Goal: Task Accomplishment & Management: Use online tool/utility

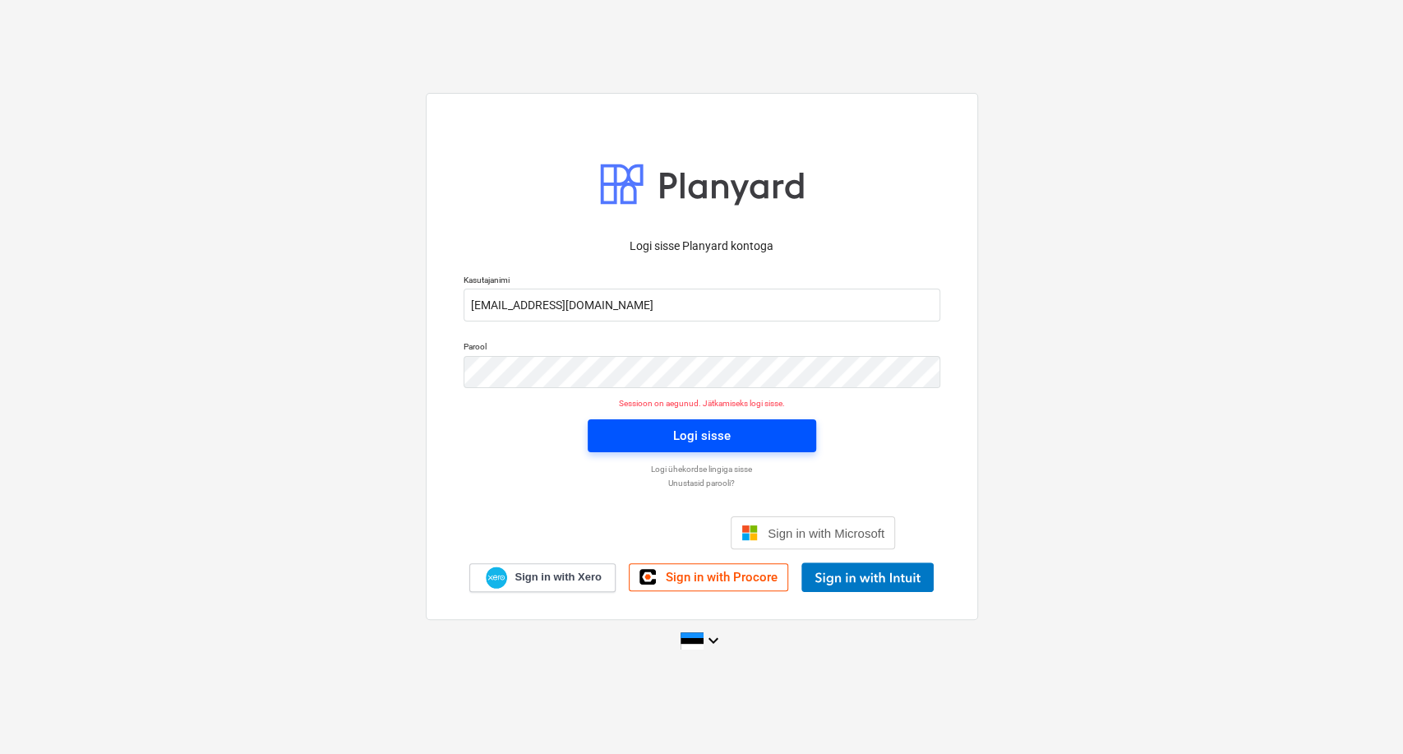
click at [685, 449] on button "Logi sisse" at bounding box center [702, 435] width 229 height 33
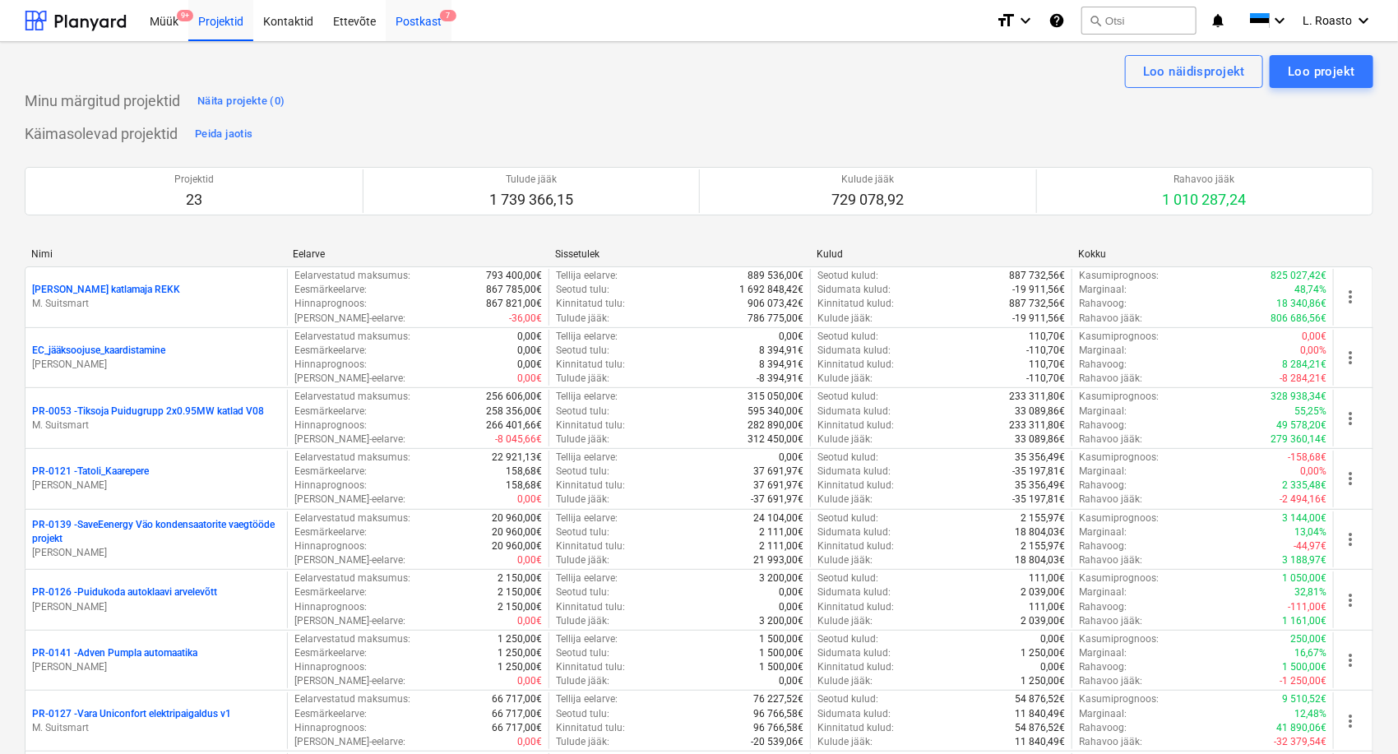
click at [436, 35] on div "Postkast 7" at bounding box center [419, 20] width 66 height 42
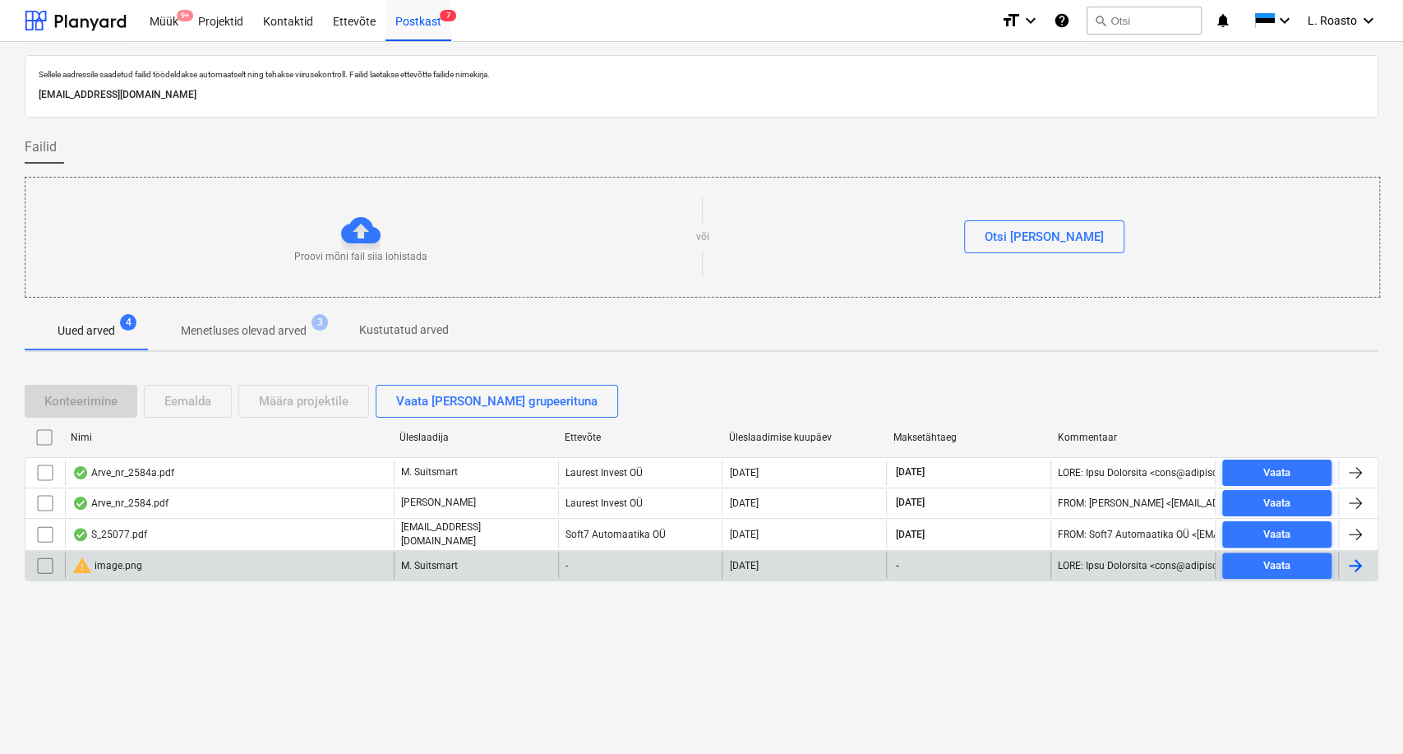
click at [46, 570] on input "checkbox" at bounding box center [45, 566] width 26 height 26
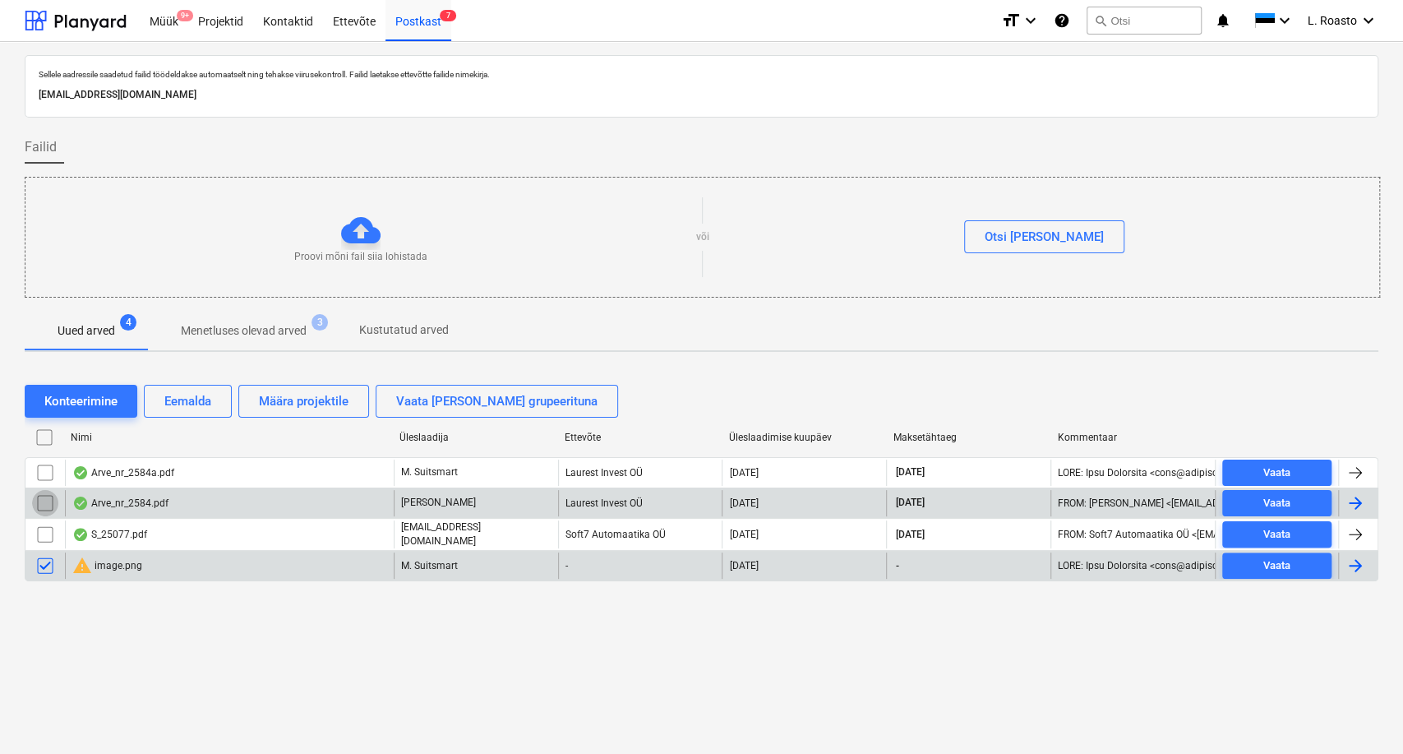
click at [49, 504] on input "checkbox" at bounding box center [45, 503] width 26 height 26
click at [207, 396] on div "Eemalda" at bounding box center [187, 401] width 47 height 21
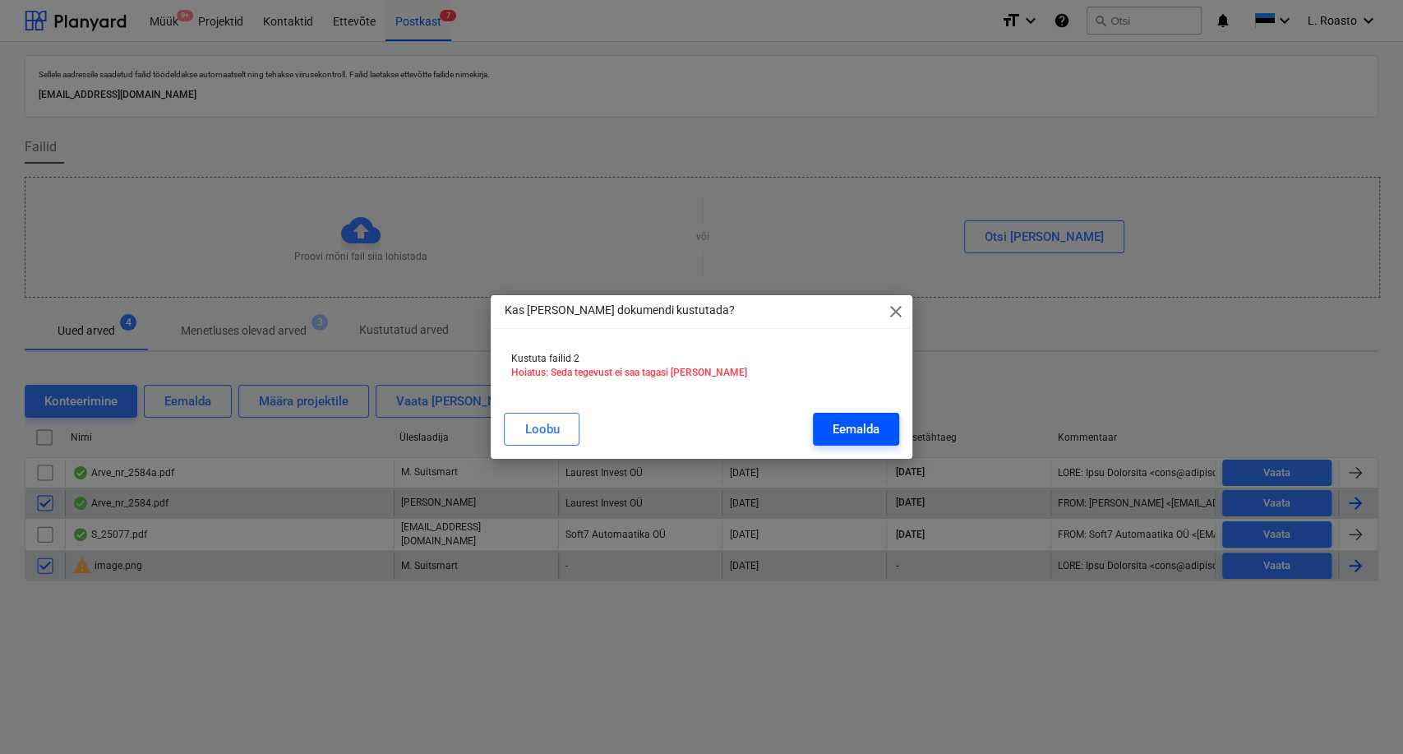
click at [881, 432] on button "Eemalda" at bounding box center [856, 429] width 86 height 33
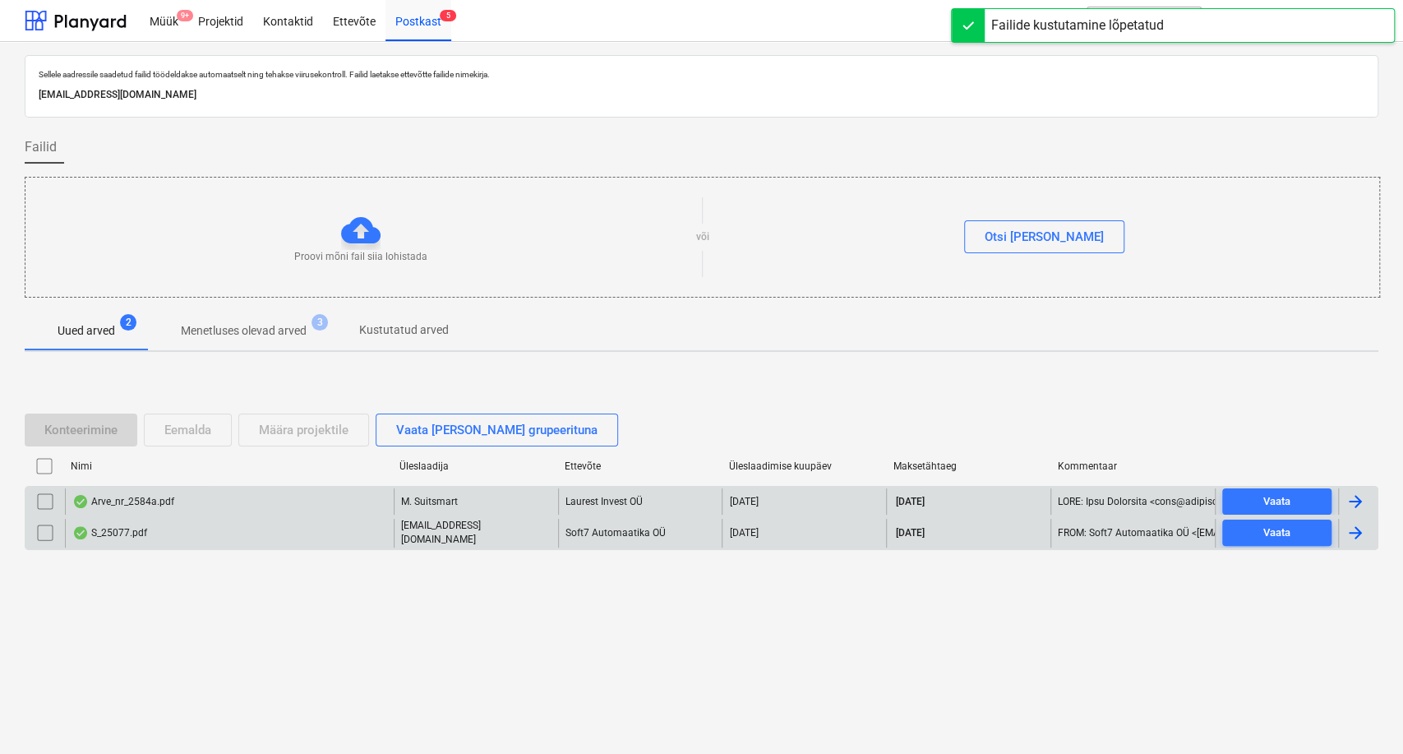
click at [173, 503] on div "Arve_nr_2584a.pdf" at bounding box center [123, 501] width 102 height 13
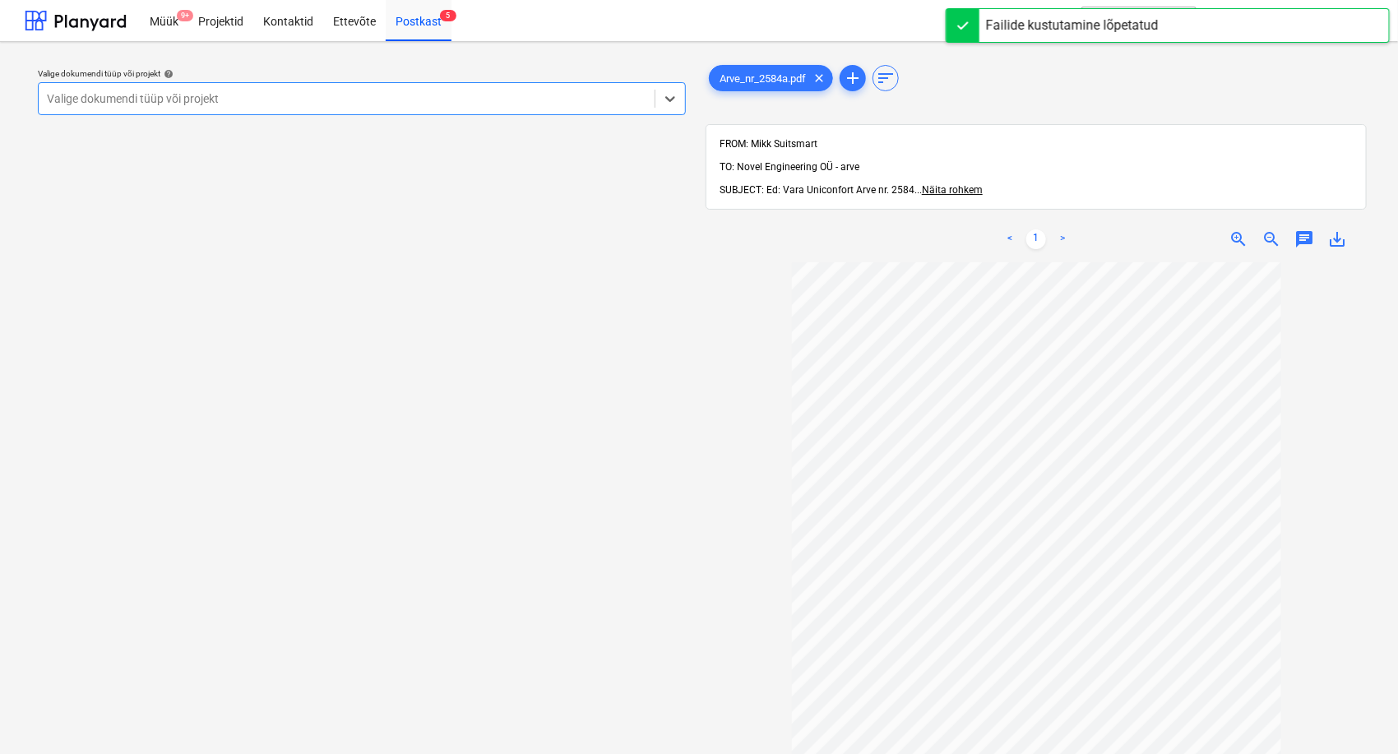
click at [319, 93] on div at bounding box center [346, 98] width 599 height 16
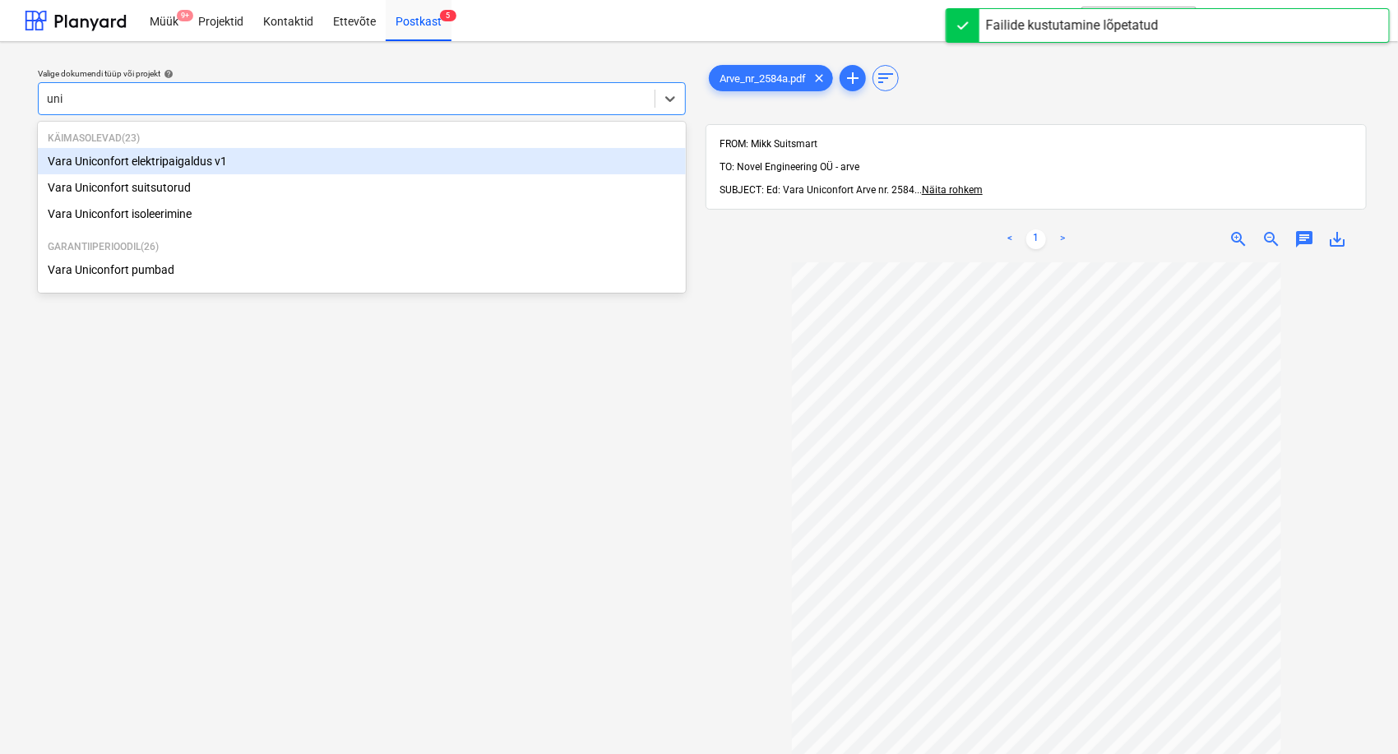
type input "unic"
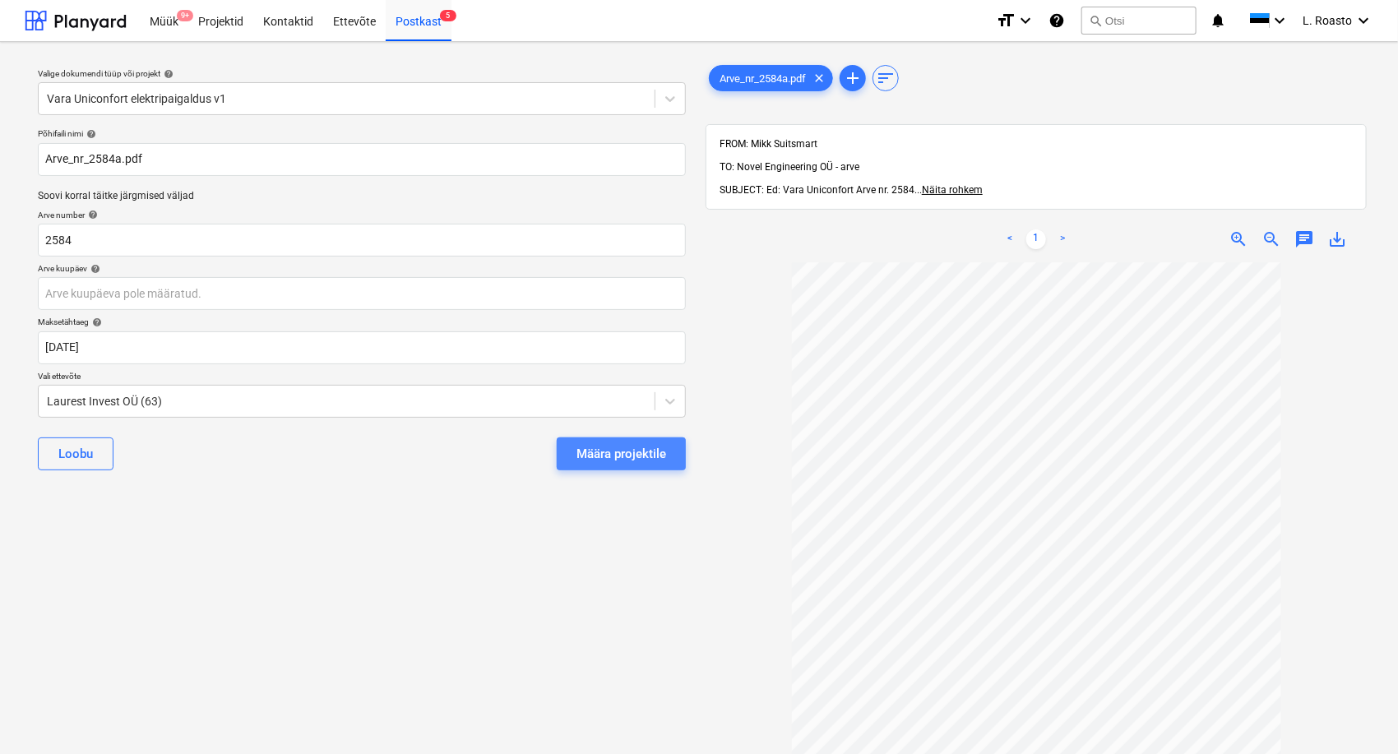
click at [677, 451] on button "Määra projektile" at bounding box center [621, 453] width 129 height 33
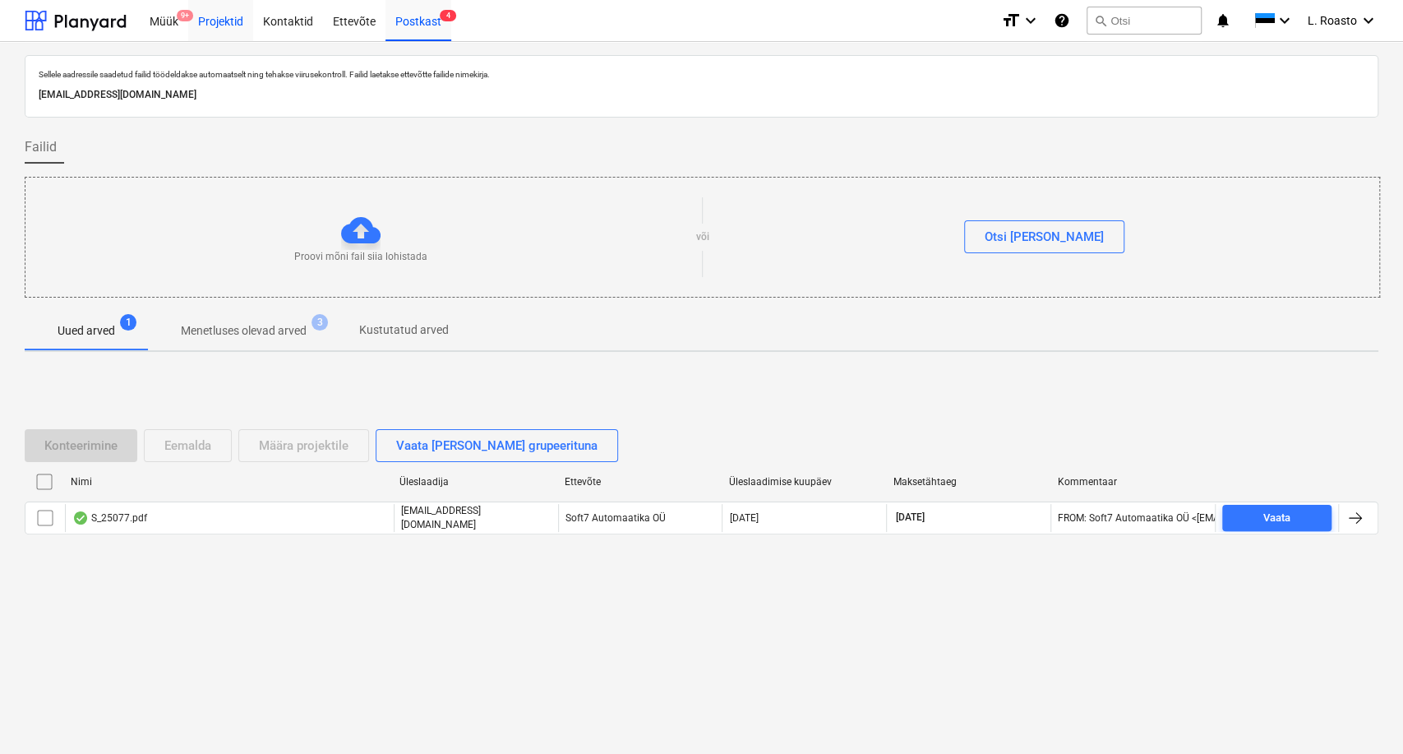
click at [226, 28] on div "Projektid" at bounding box center [220, 20] width 65 height 42
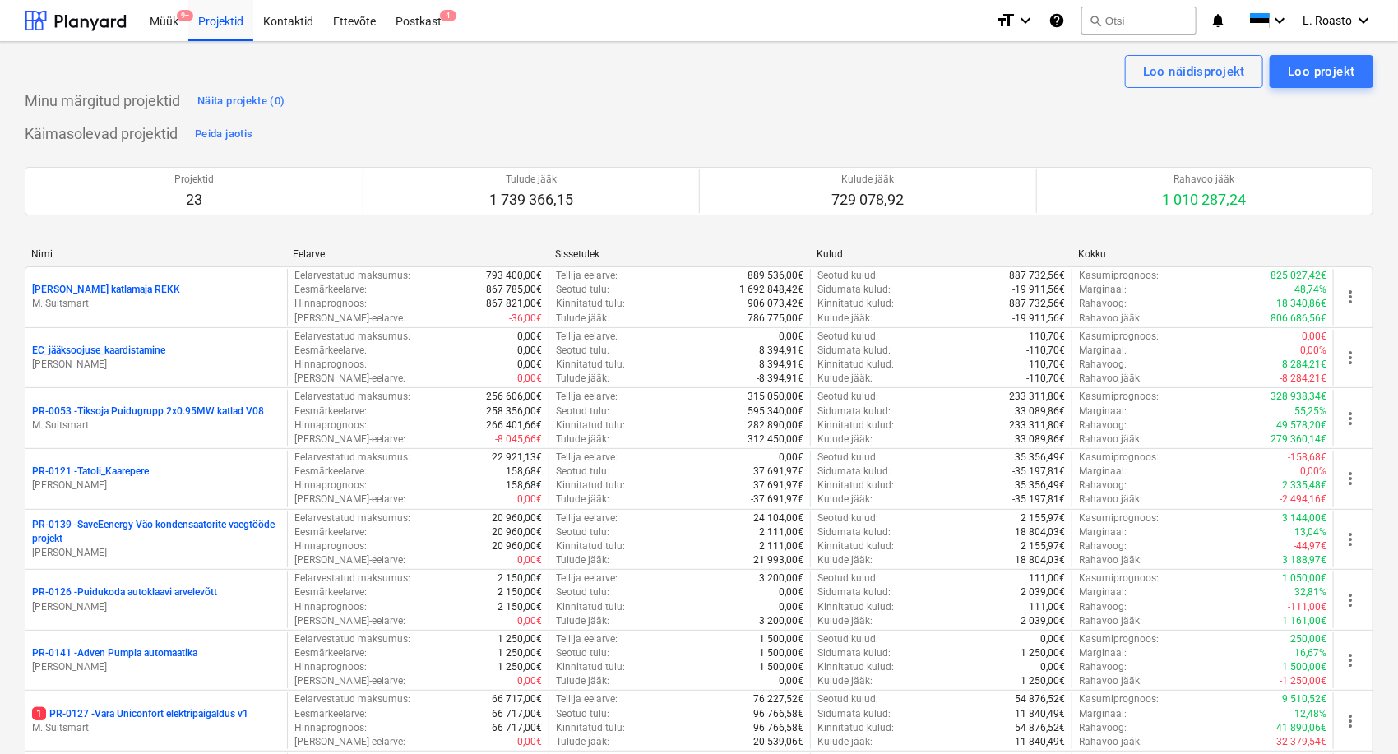
click at [236, 719] on p "1 PR-0127 - Vara Uniconfort elektripaigaldus v1" at bounding box center [140, 714] width 216 height 14
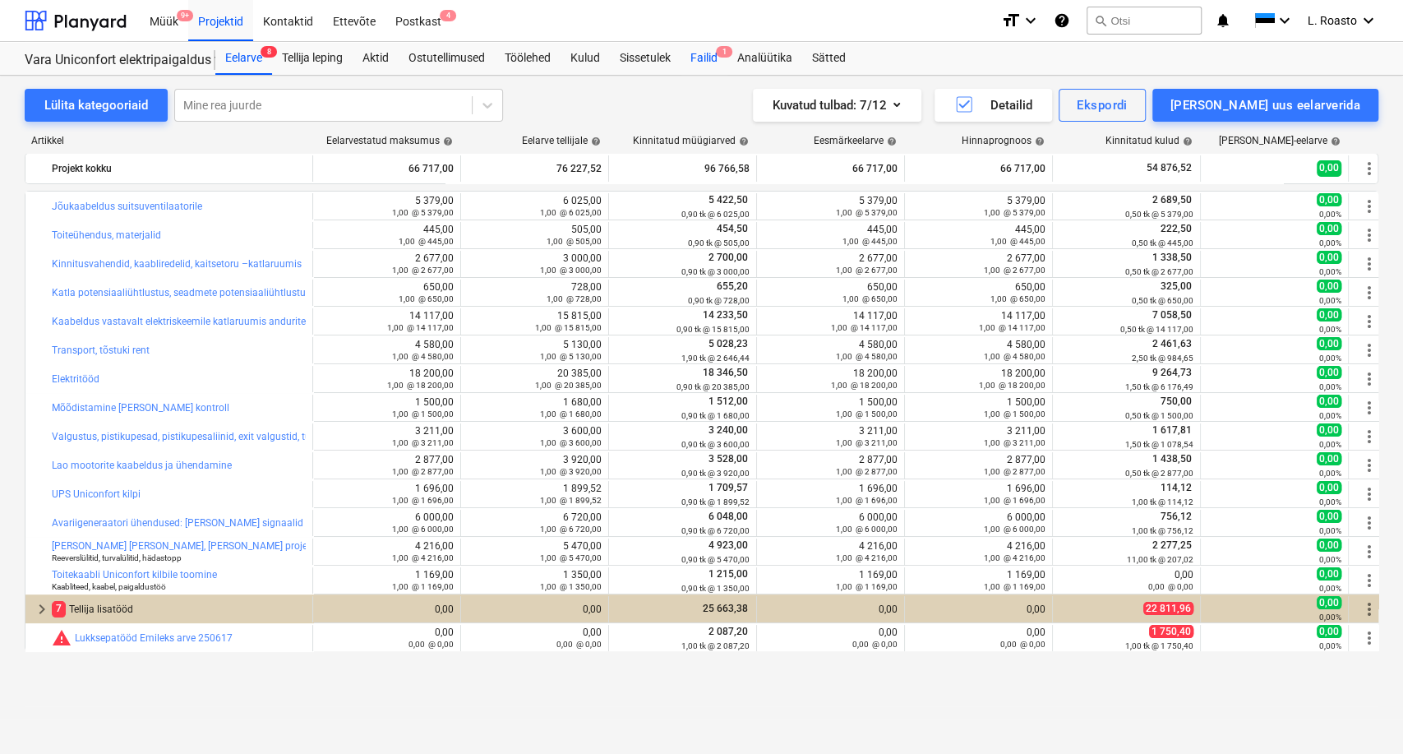
click at [722, 61] on div "Failid 1" at bounding box center [704, 58] width 47 height 33
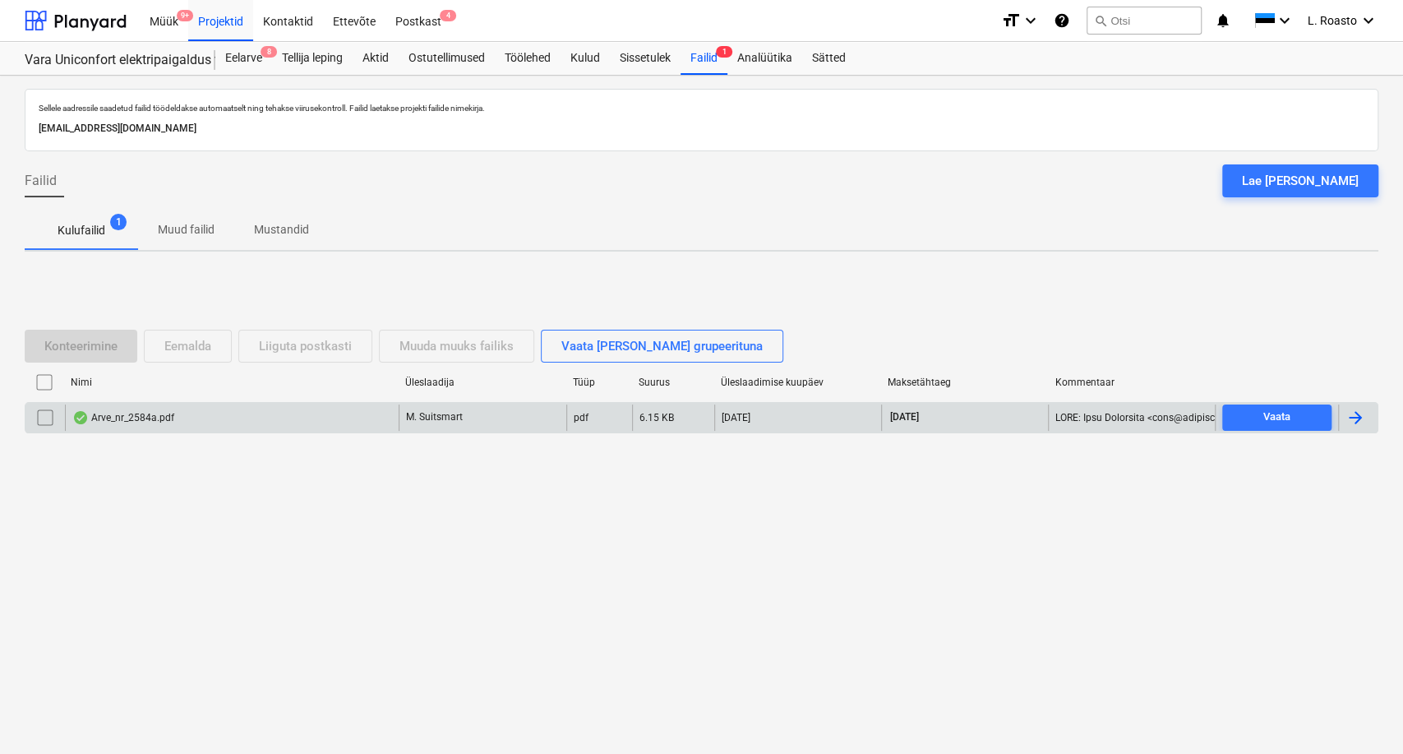
click at [1371, 421] on div at bounding box center [1358, 418] width 39 height 26
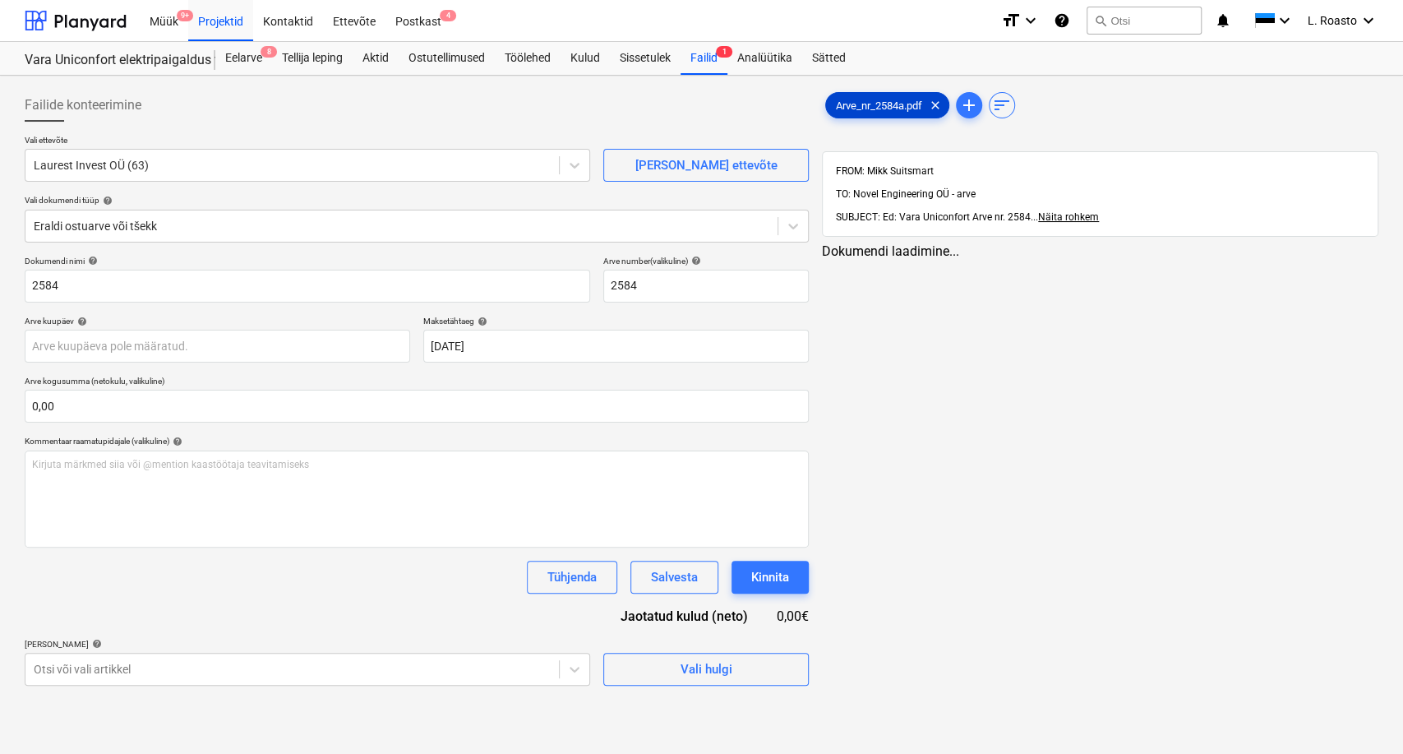
click at [889, 99] on span "Arve_nr_2584a.pdf" at bounding box center [879, 105] width 106 height 12
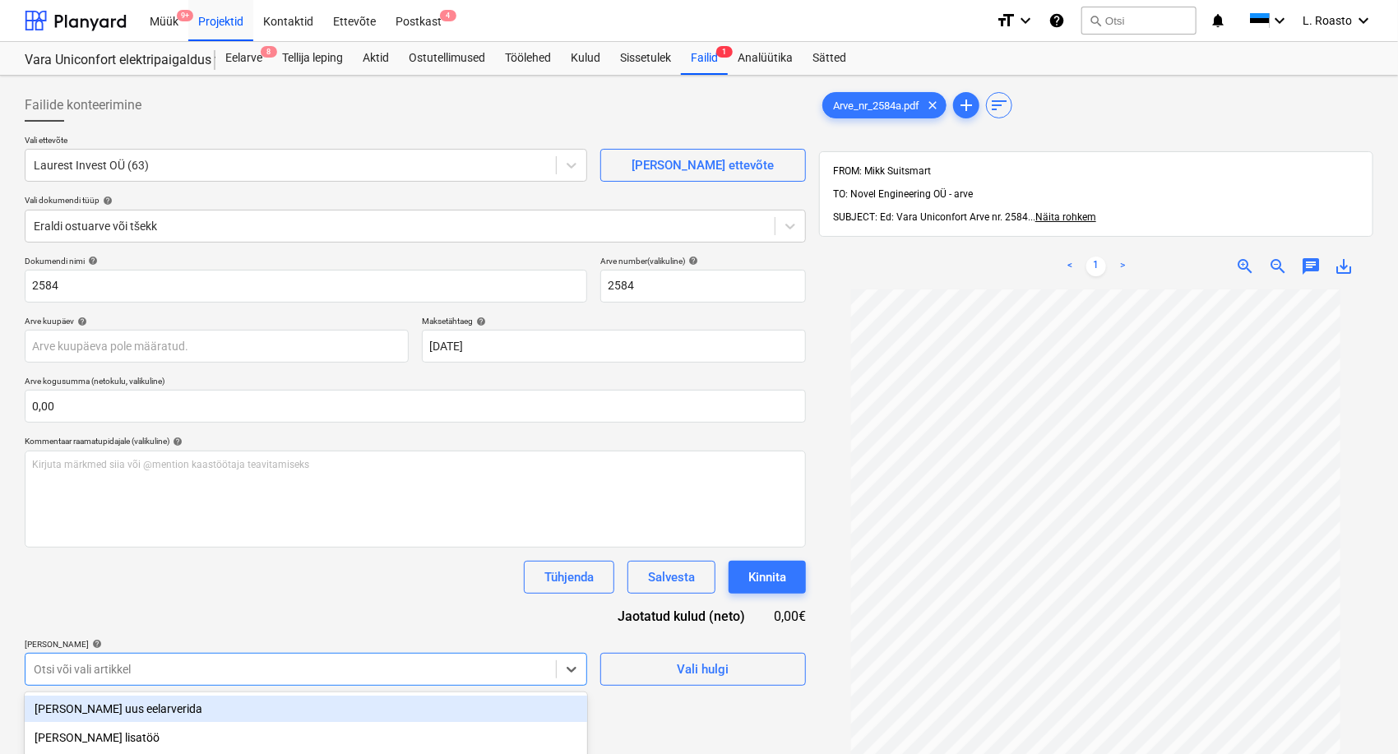
scroll to position [195, 0]
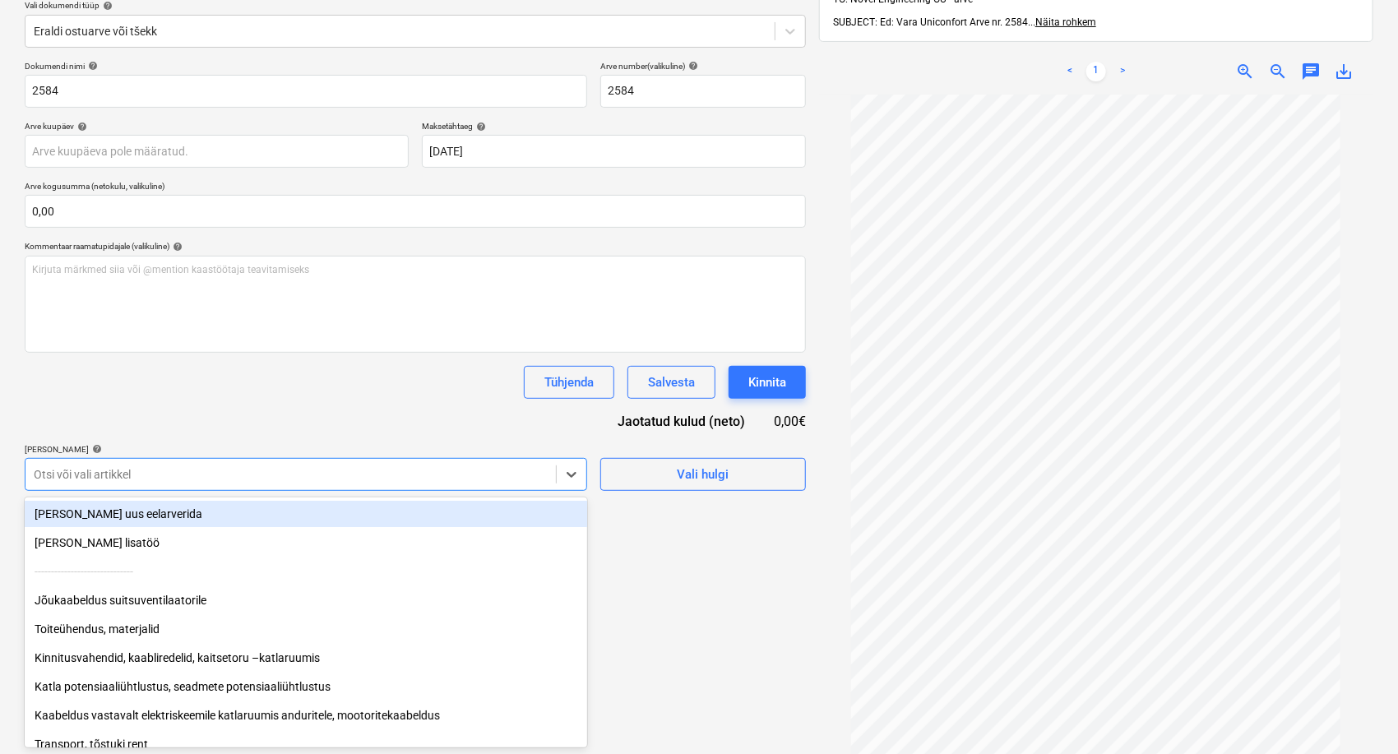
click at [291, 559] on body "Müük 9+ Projektid Kontaktid Ettevõte Postkast 4 format_size keyboard_arrow_down…" at bounding box center [699, 182] width 1398 height 754
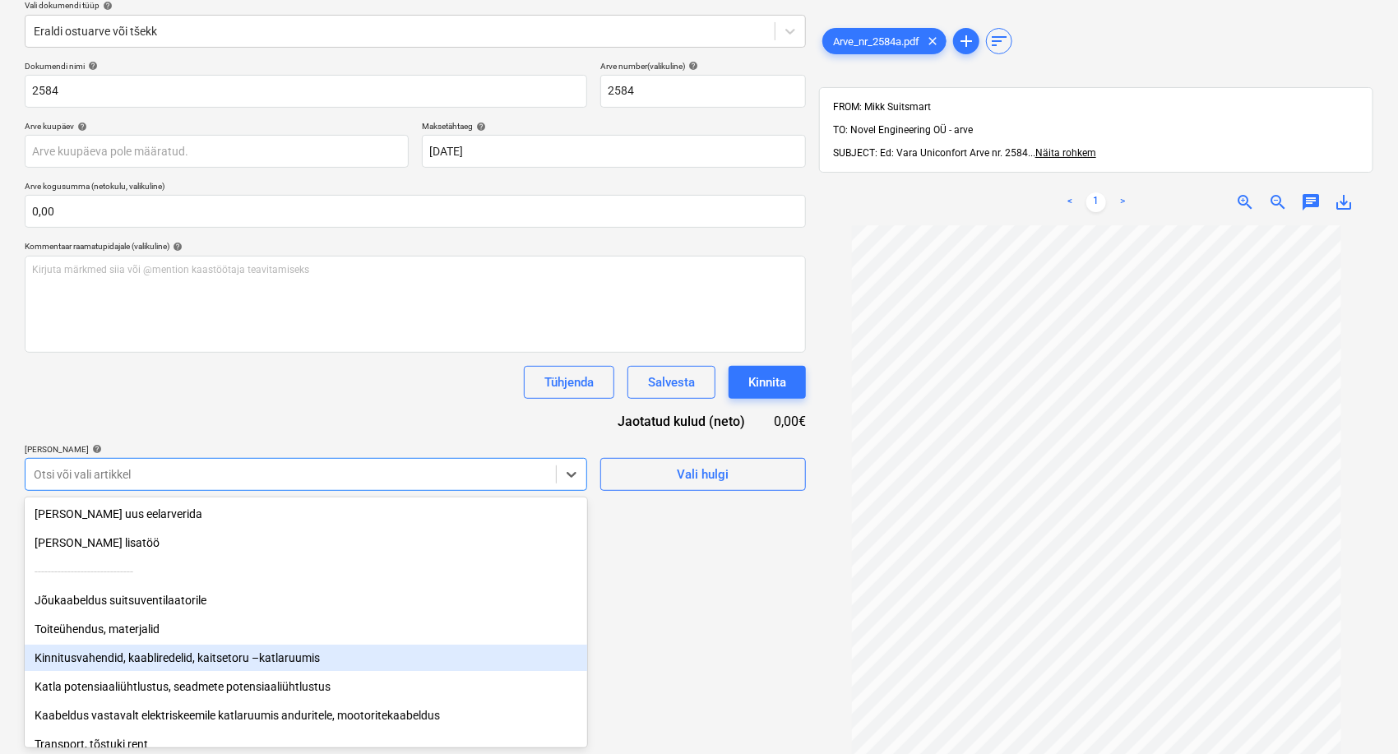
click at [751, 677] on div "Failide konteerimine Vali ettevõte Laurest Invest OÜ (63) Lisa uus ettevõte Val…" at bounding box center [415, 336] width 794 height 899
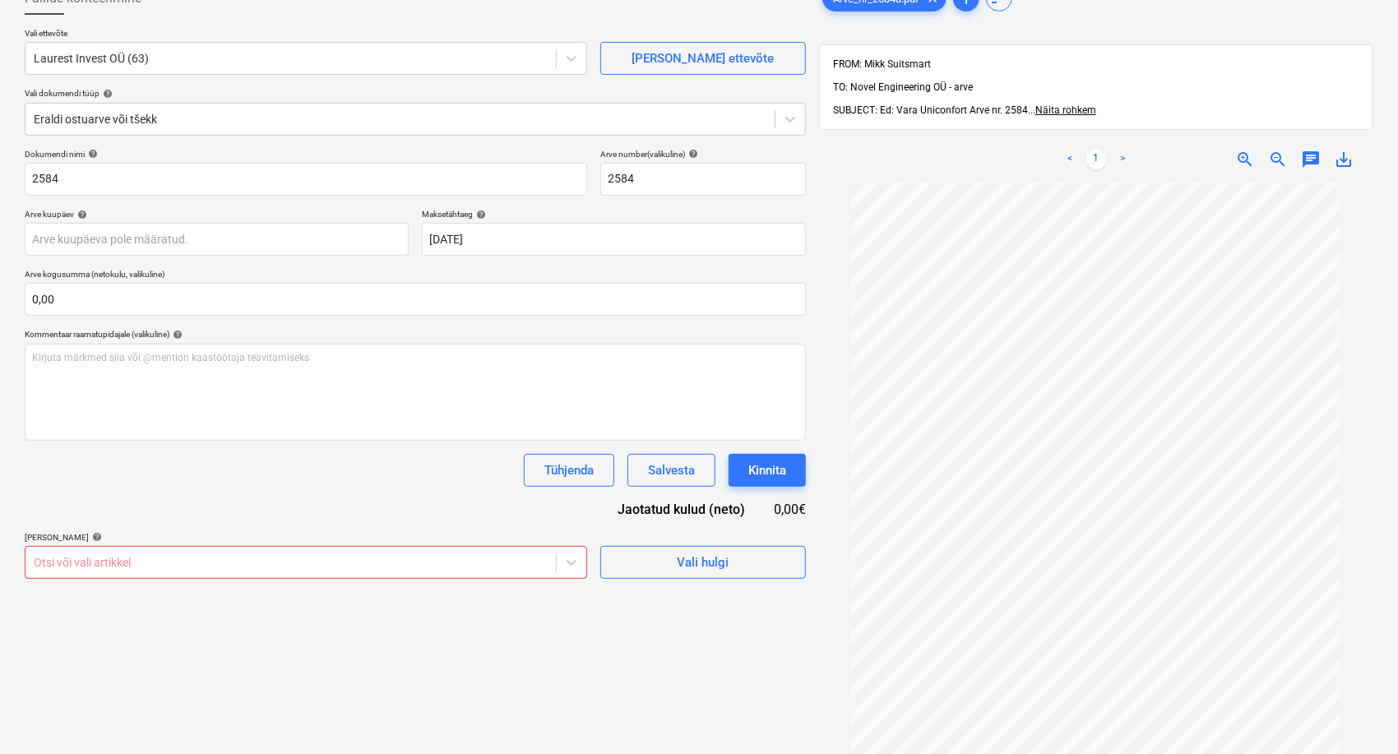
scroll to position [12, 0]
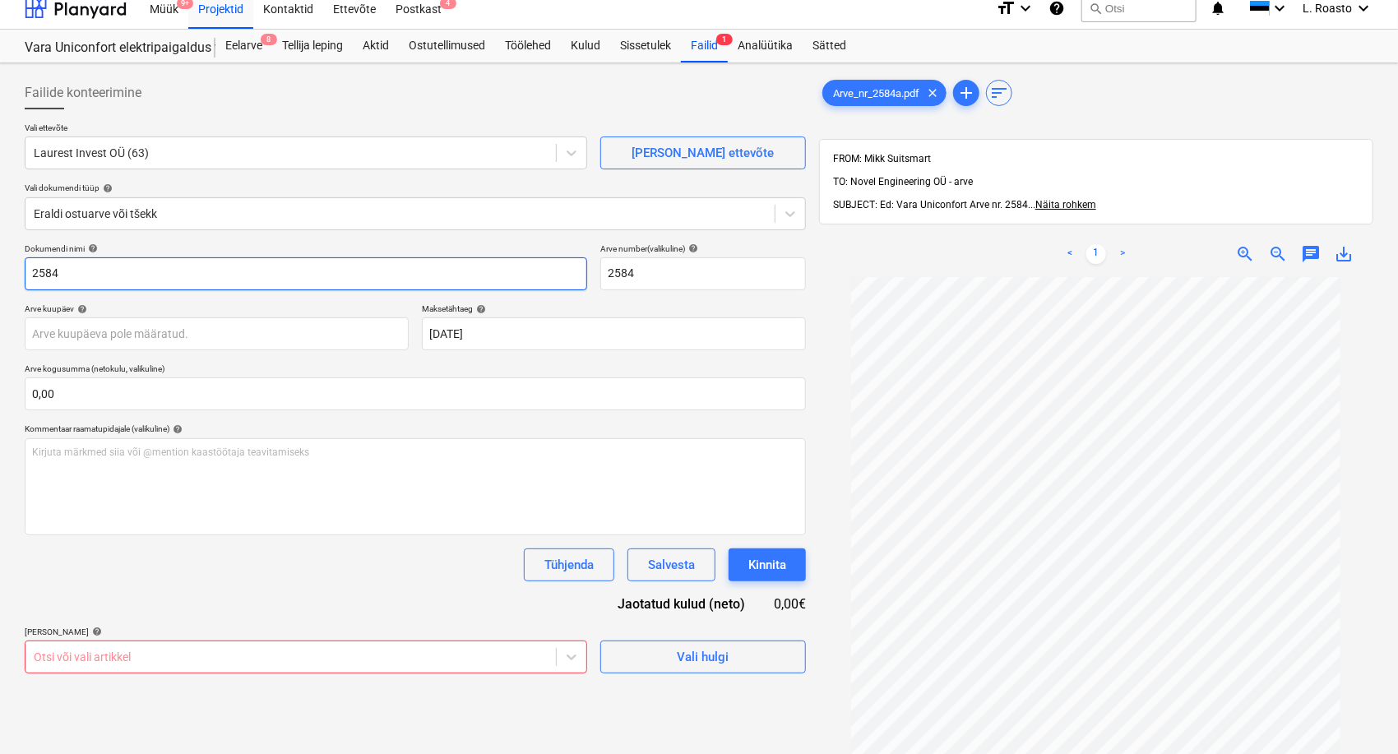
click at [33, 269] on input "2584" at bounding box center [306, 273] width 562 height 33
type input "laurest arve 2584"
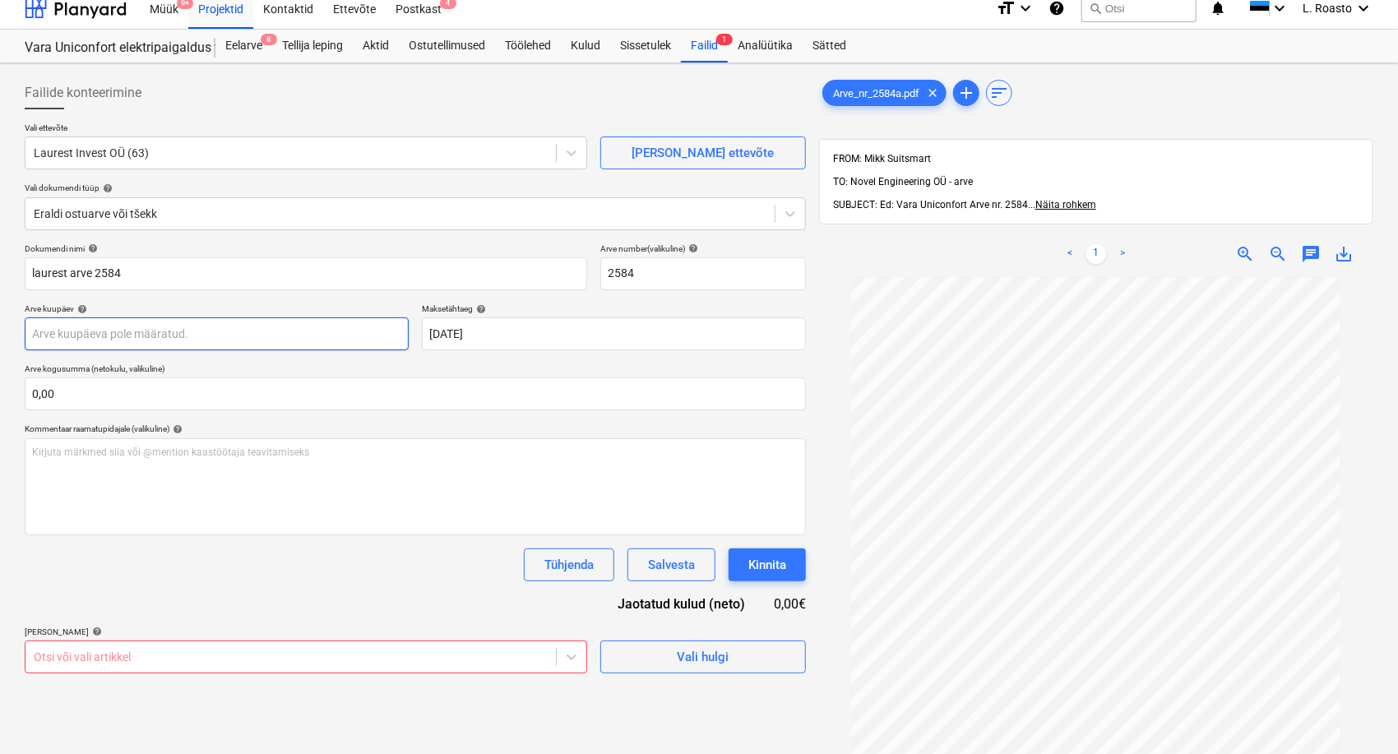
click at [123, 340] on body "Müük 9+ Projektid Kontaktid Ettevõte Postkast 4 format_size keyboard_arrow_down…" at bounding box center [699, 365] width 1398 height 754
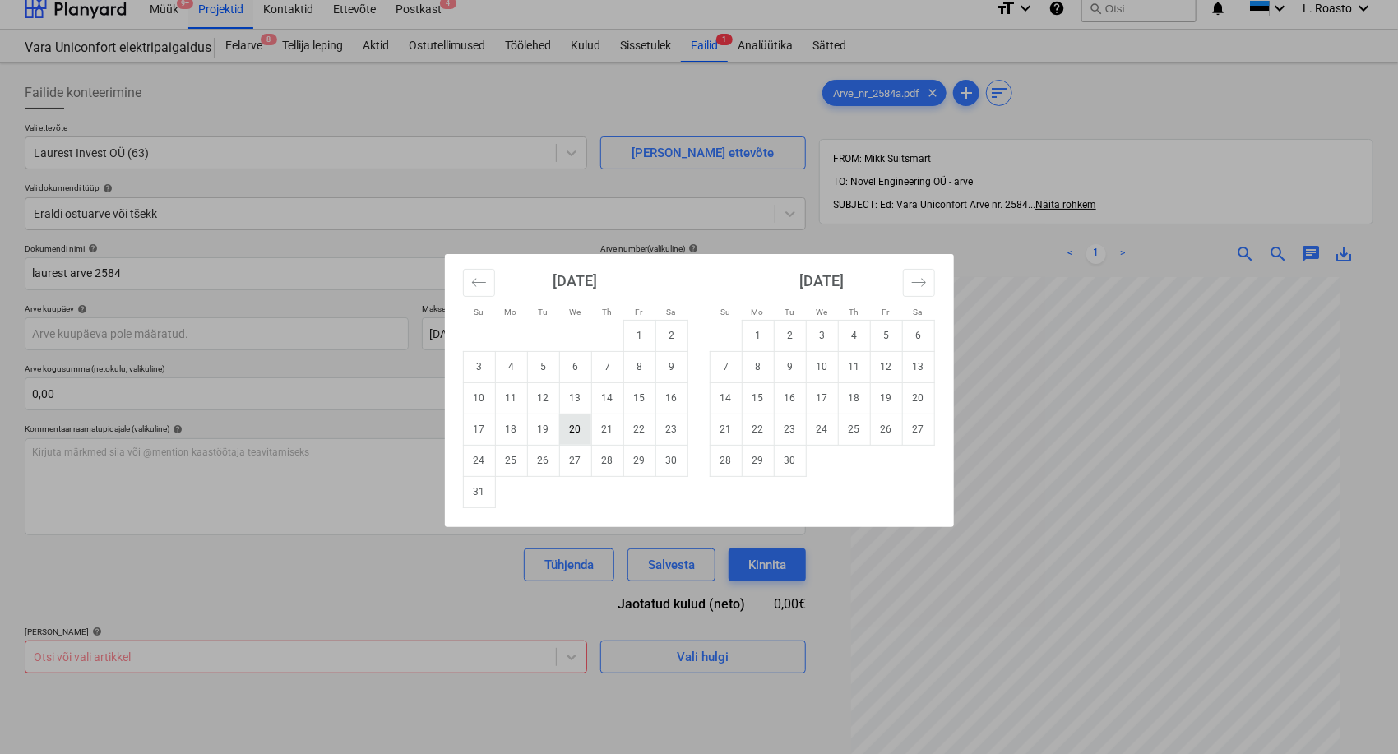
click at [578, 430] on td "20" at bounding box center [575, 429] width 32 height 31
type input "20 Aug 2025"
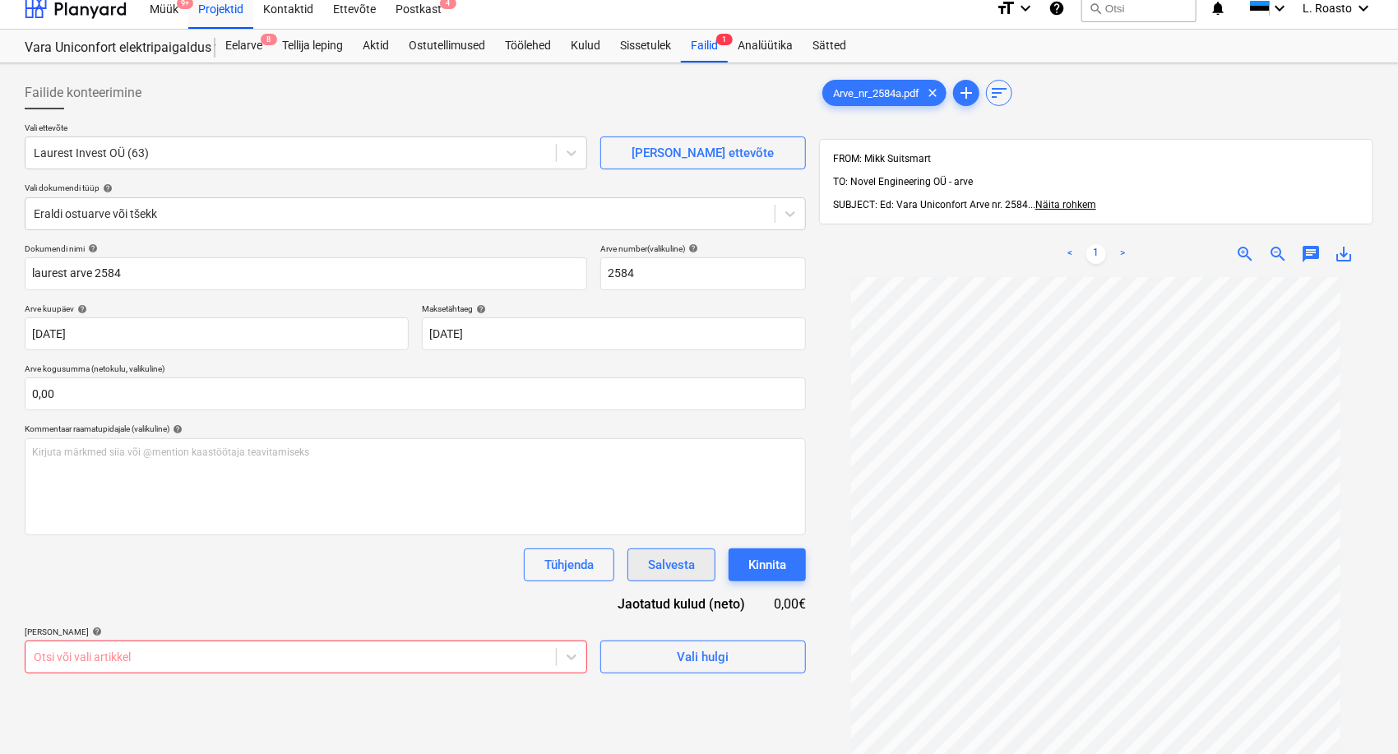
click at [663, 563] on div "Salvesta" at bounding box center [671, 564] width 47 height 21
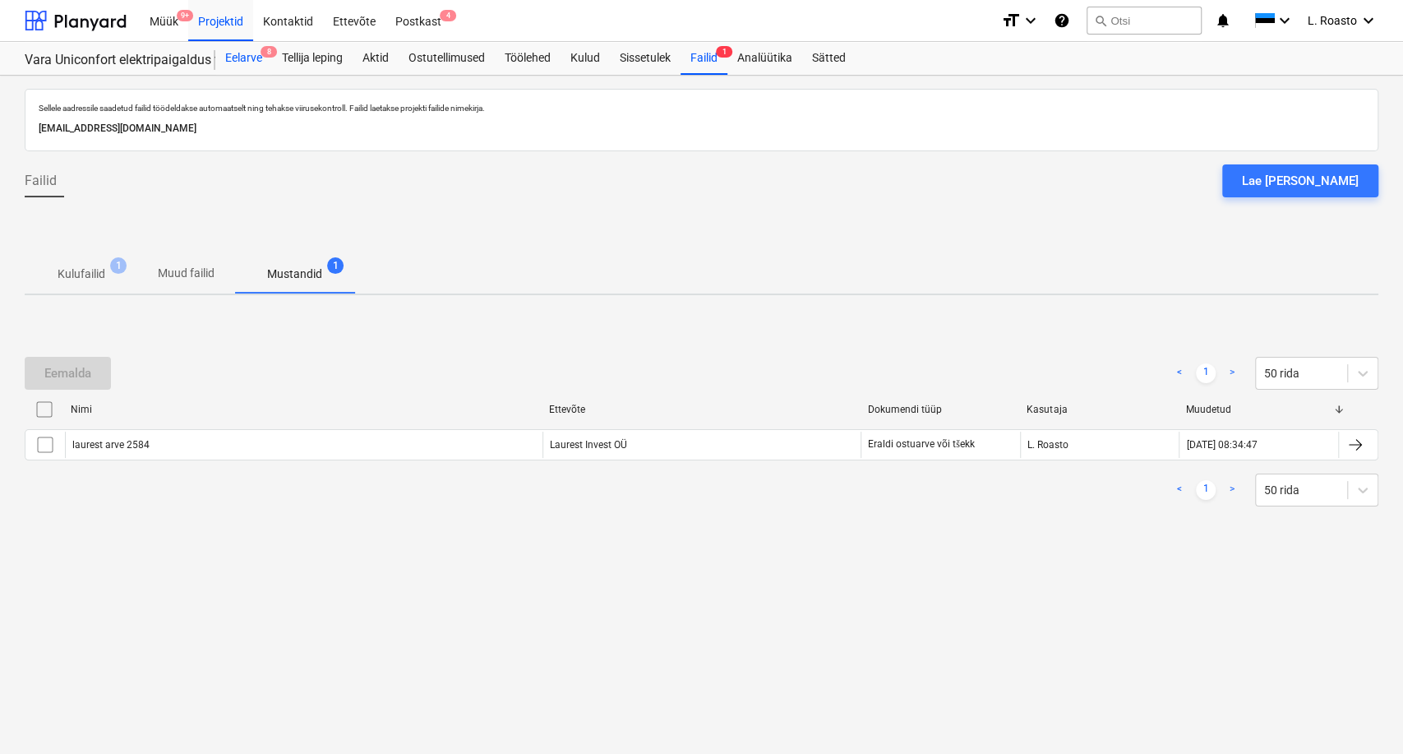
click at [256, 53] on div "Eelarve 8" at bounding box center [243, 58] width 57 height 33
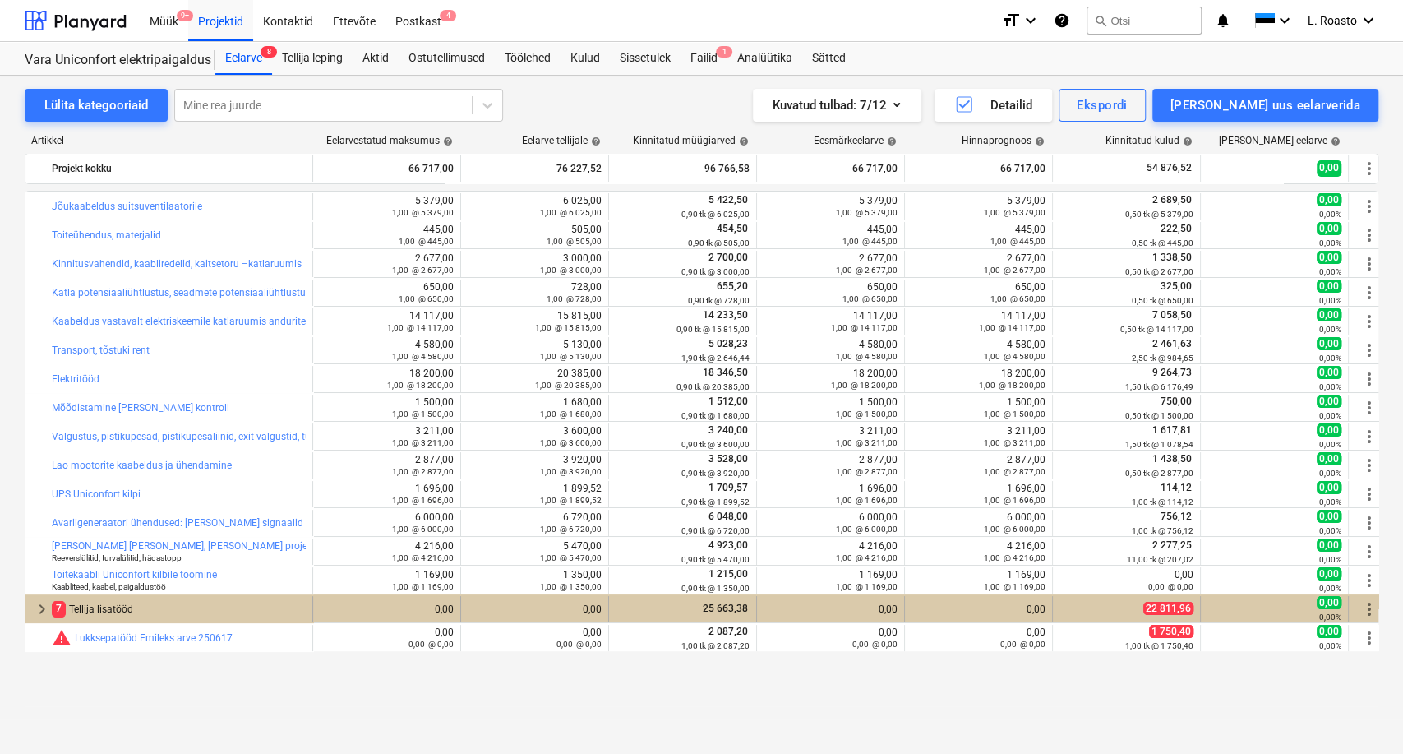
click at [92, 603] on div "7 Tellija lisatööd" at bounding box center [179, 609] width 254 height 26
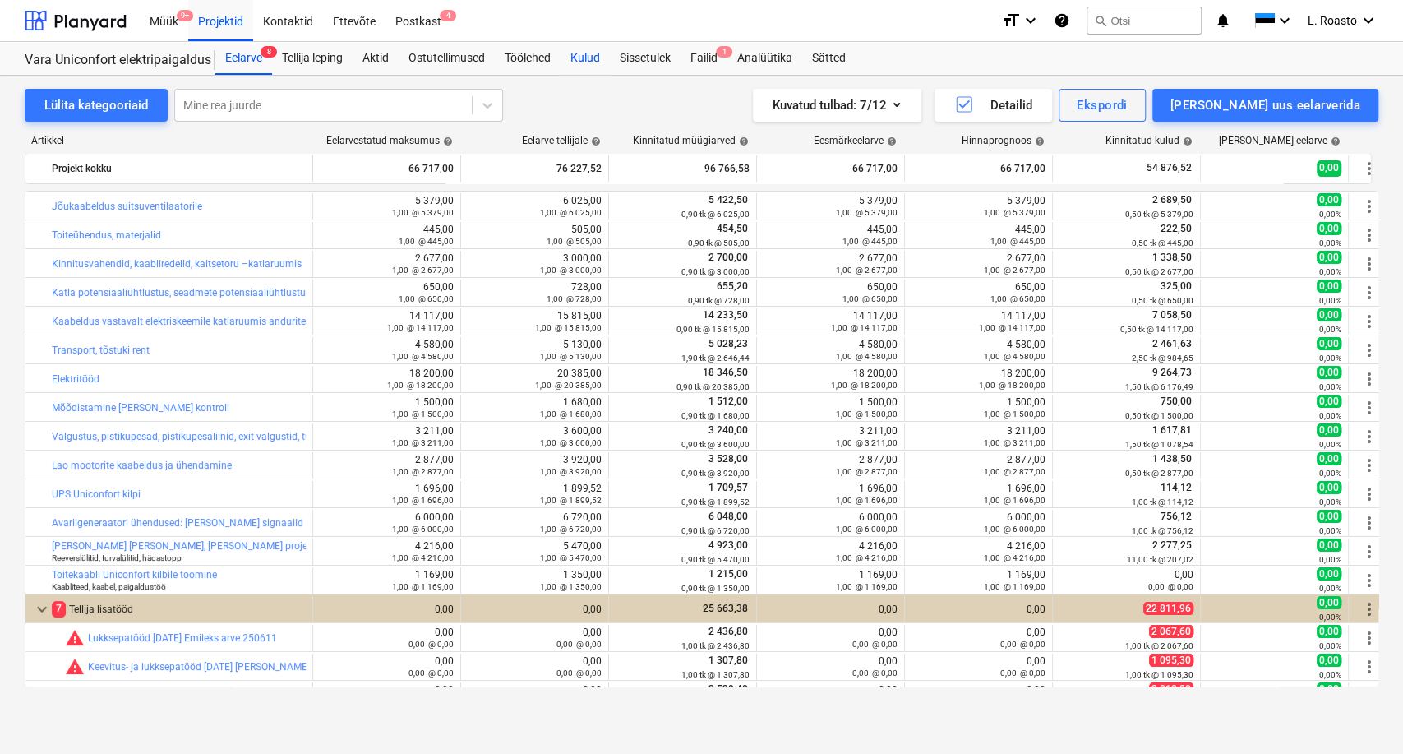
click at [583, 52] on div "Kulud" at bounding box center [585, 58] width 49 height 33
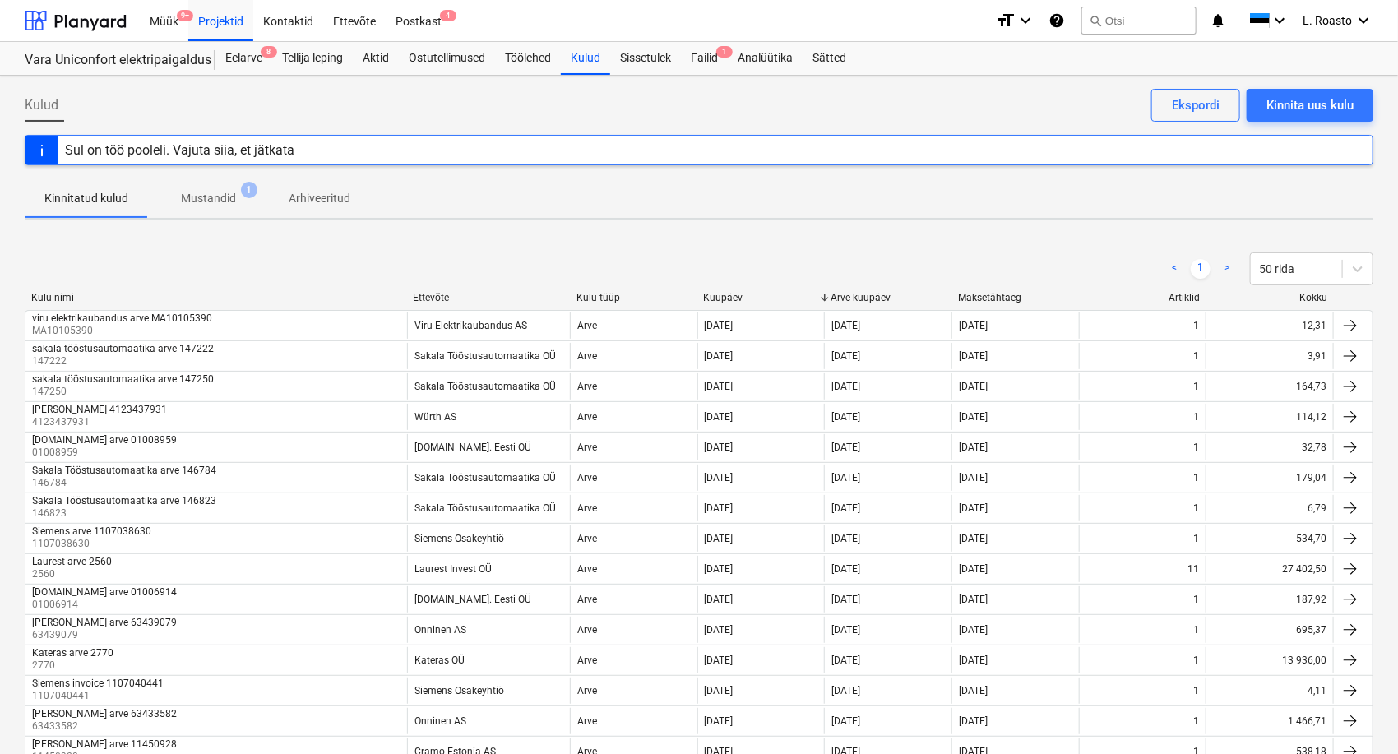
click at [191, 192] on p "Mustandid" at bounding box center [208, 198] width 55 height 17
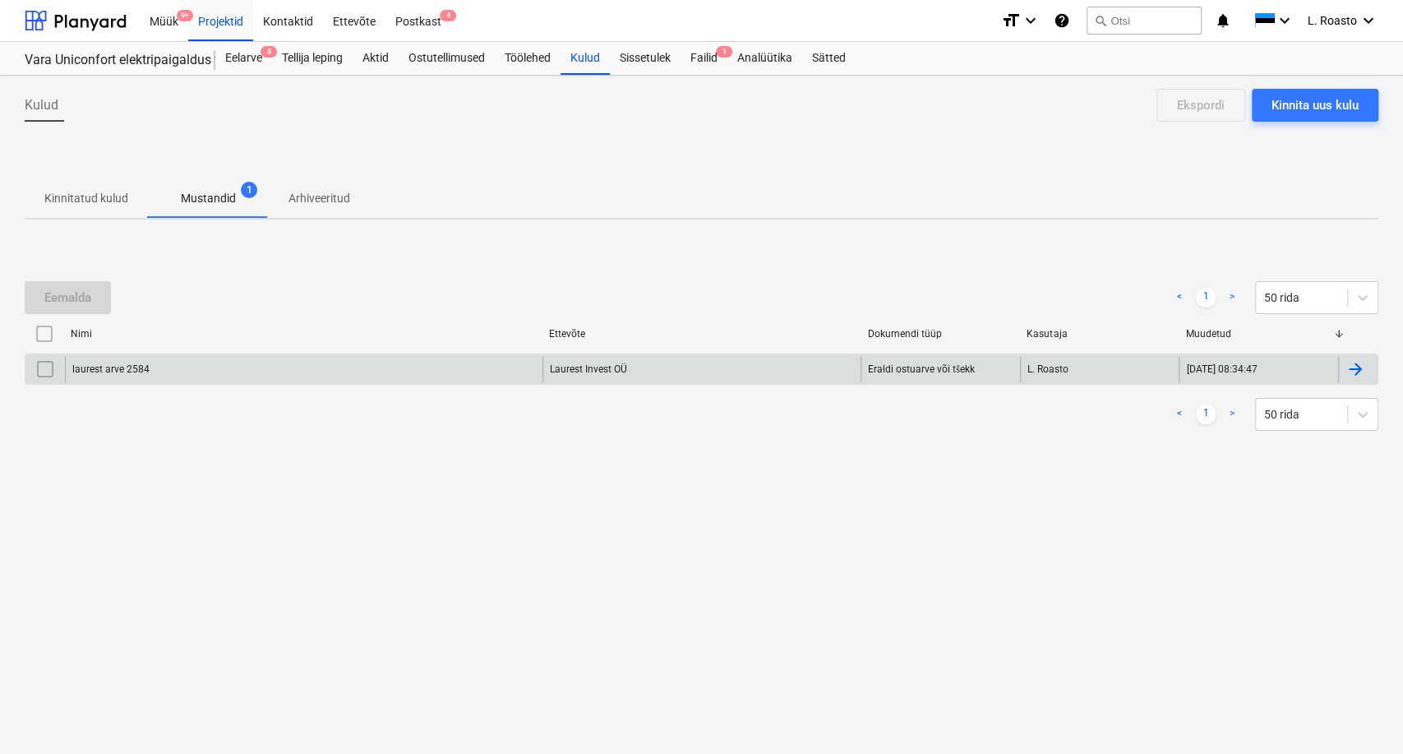
click at [1355, 368] on div at bounding box center [1356, 369] width 20 height 20
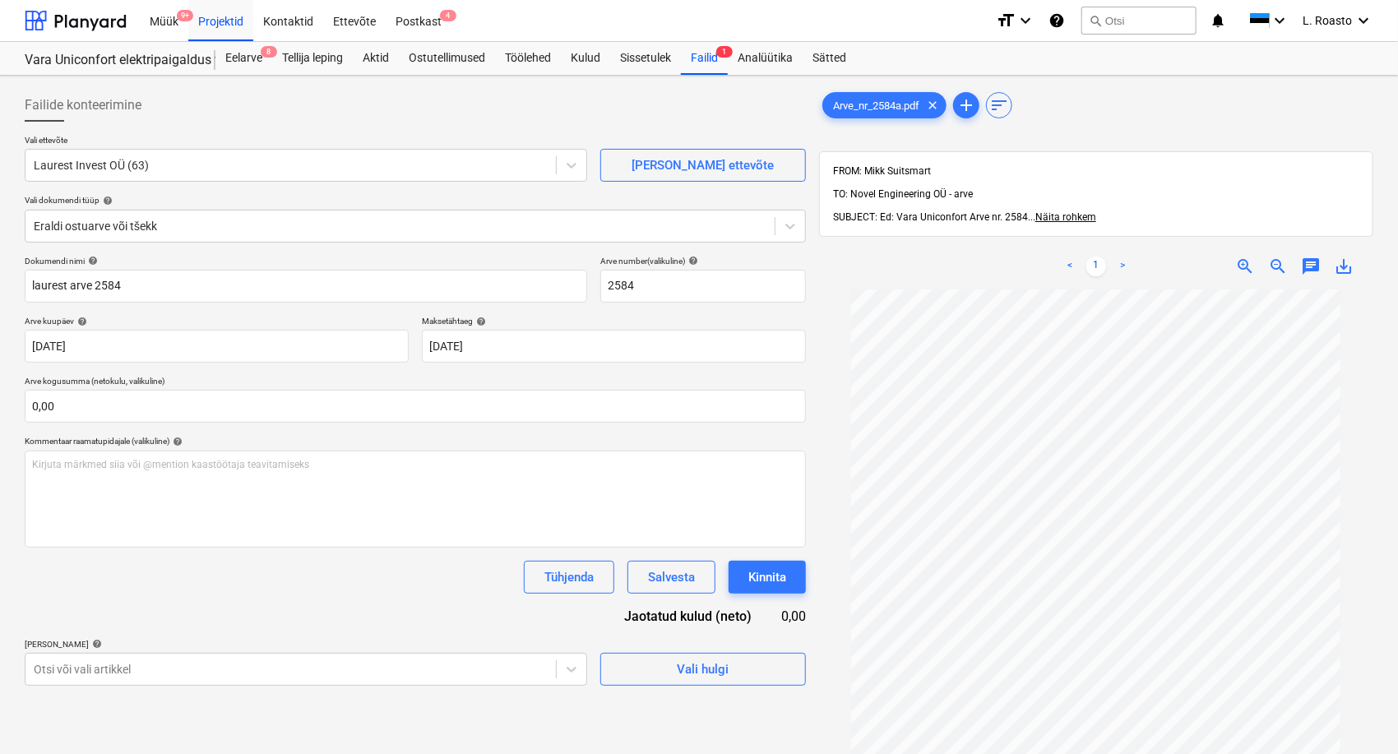
click at [373, 114] on div "Failide konteerimine" at bounding box center [415, 105] width 781 height 33
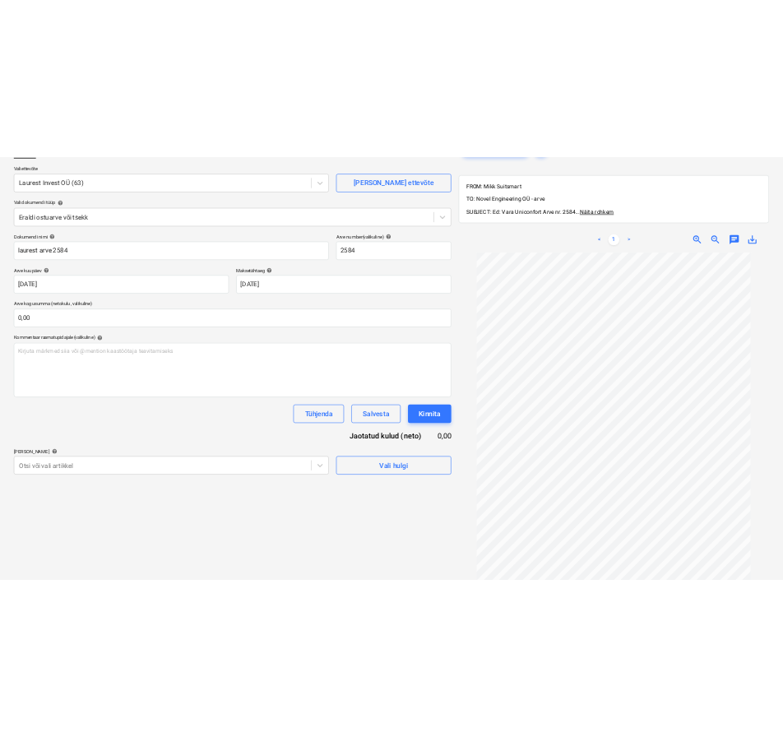
scroll to position [234, 0]
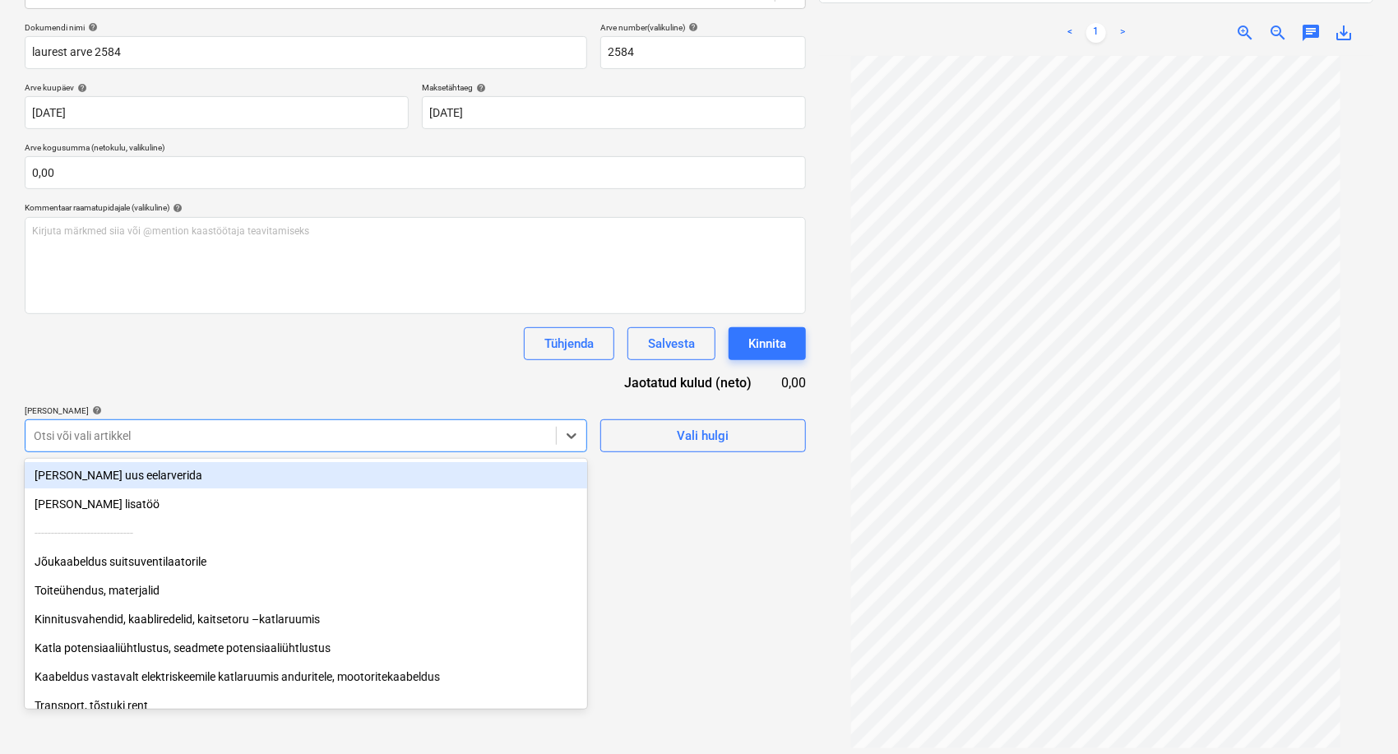
click at [407, 432] on div at bounding box center [291, 436] width 514 height 16
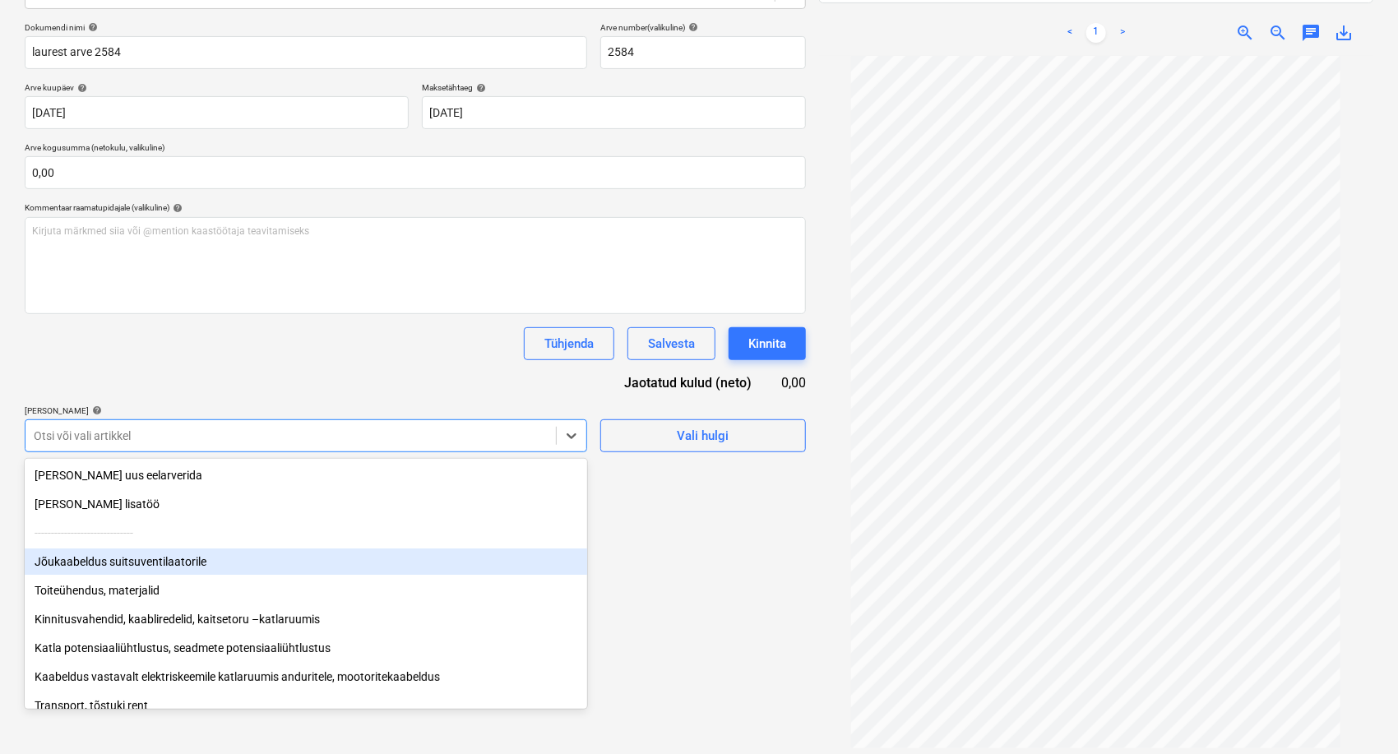
click at [131, 556] on div "Jõukaabeldus suitsuventilaatorile" at bounding box center [306, 561] width 562 height 26
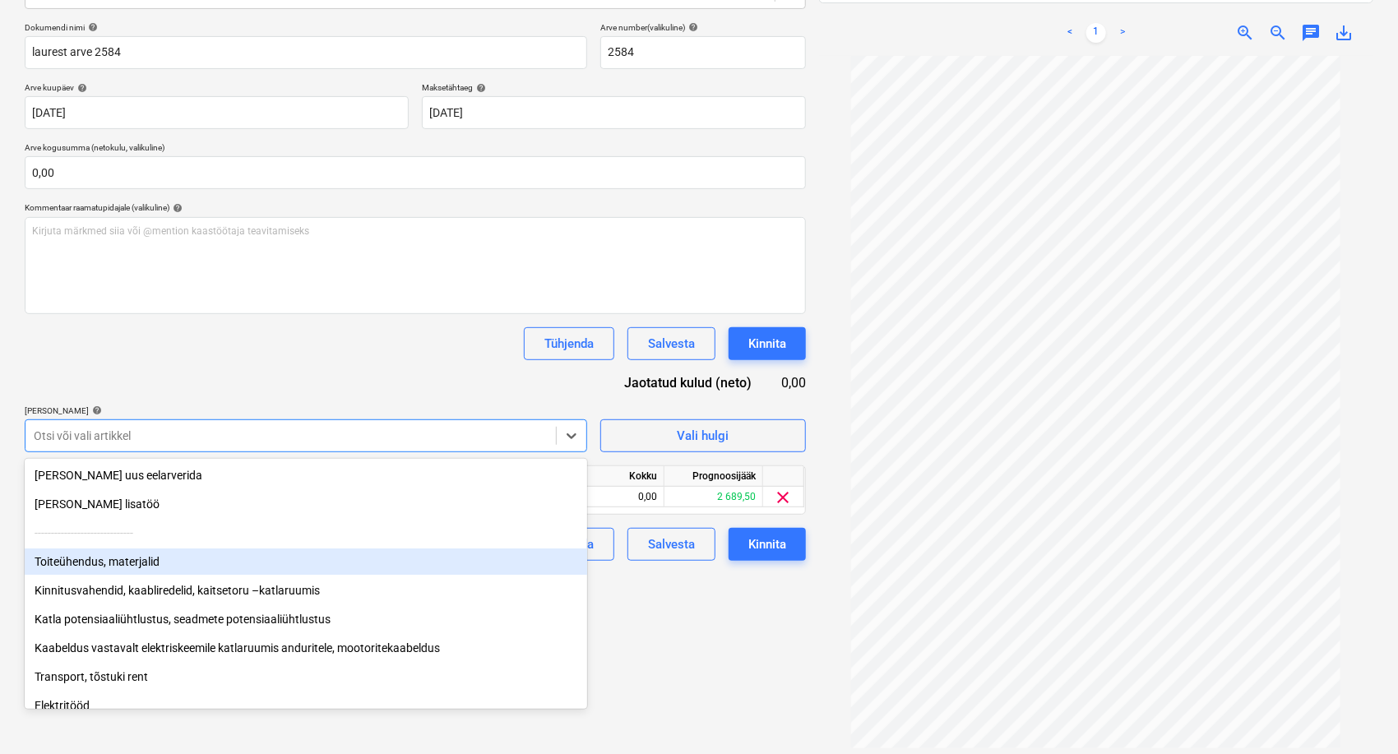
click at [131, 556] on div "Toiteühendus, materjalid" at bounding box center [306, 561] width 562 height 26
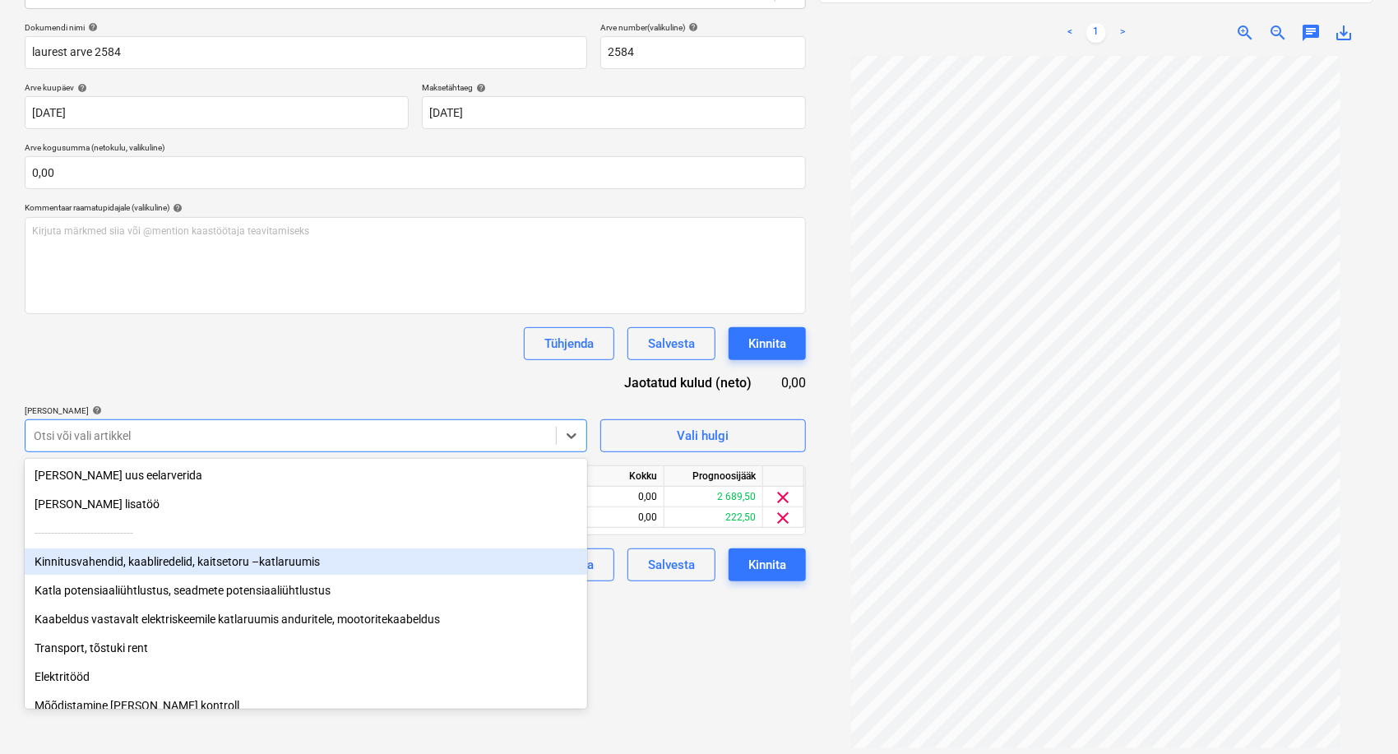
click at [131, 556] on div "Kinnitusvahendid, kaabliredelid, kaitsetoru –katlaruumis" at bounding box center [306, 561] width 562 height 26
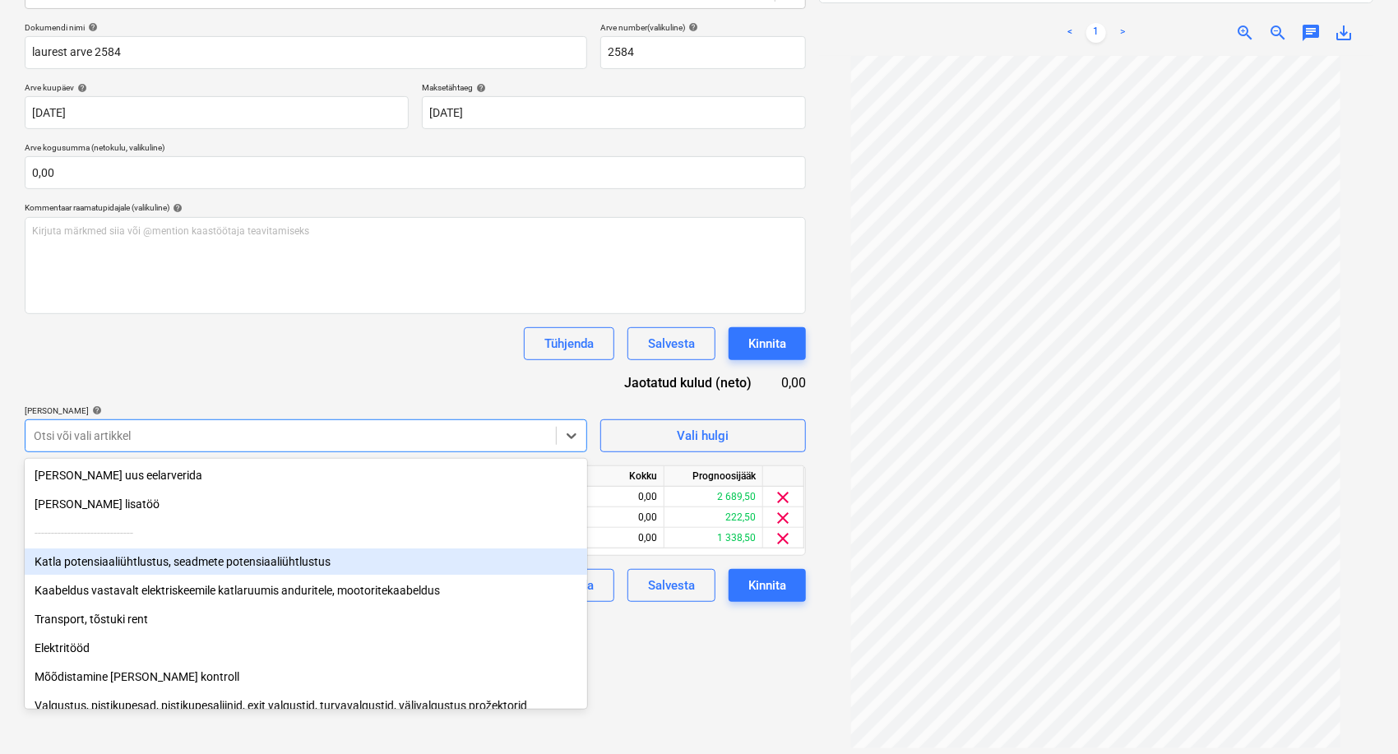
click at [131, 556] on div "Katla potensiaaliühtlustus, seadmete potensiaaliühtlustus" at bounding box center [306, 561] width 562 height 26
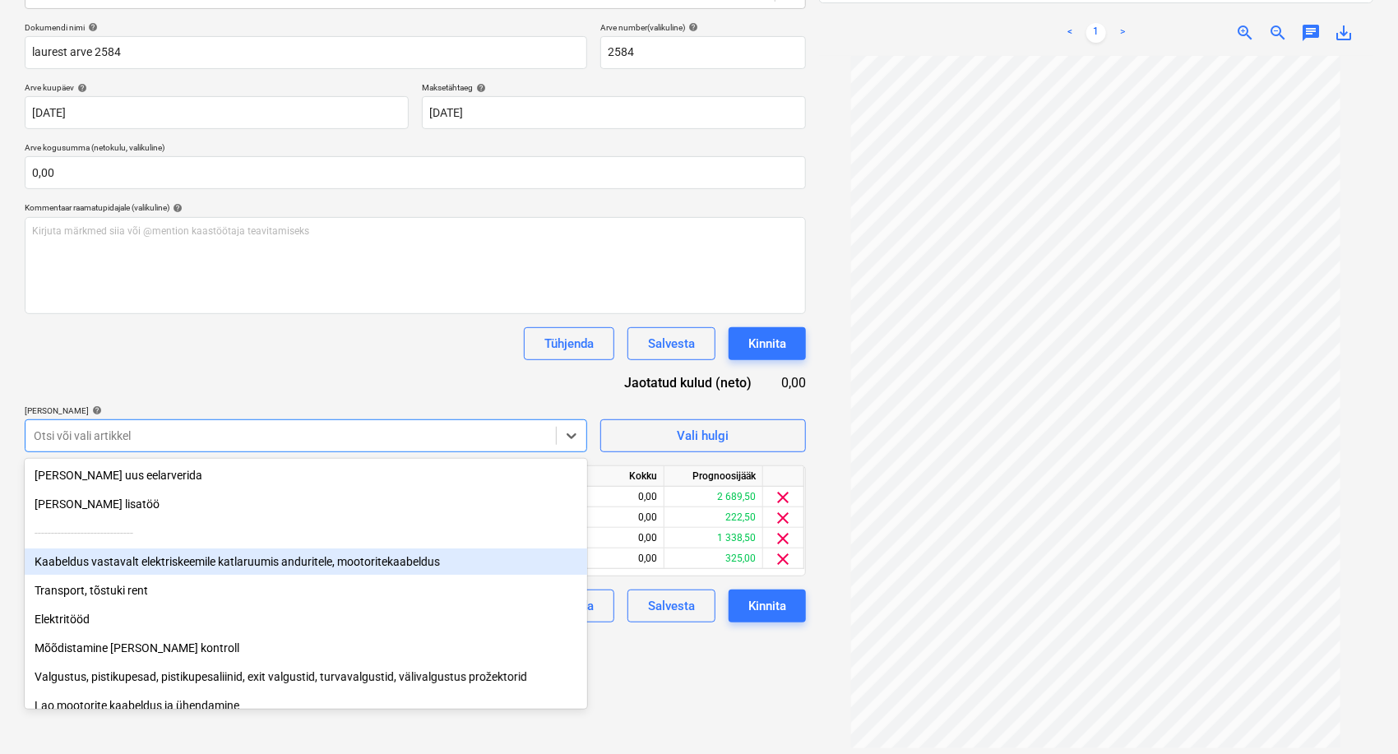
click at [131, 556] on div "Kaabeldus vastavalt elektriskeemile katlaruumis anduritele, mootoritekaabeldus" at bounding box center [306, 561] width 562 height 26
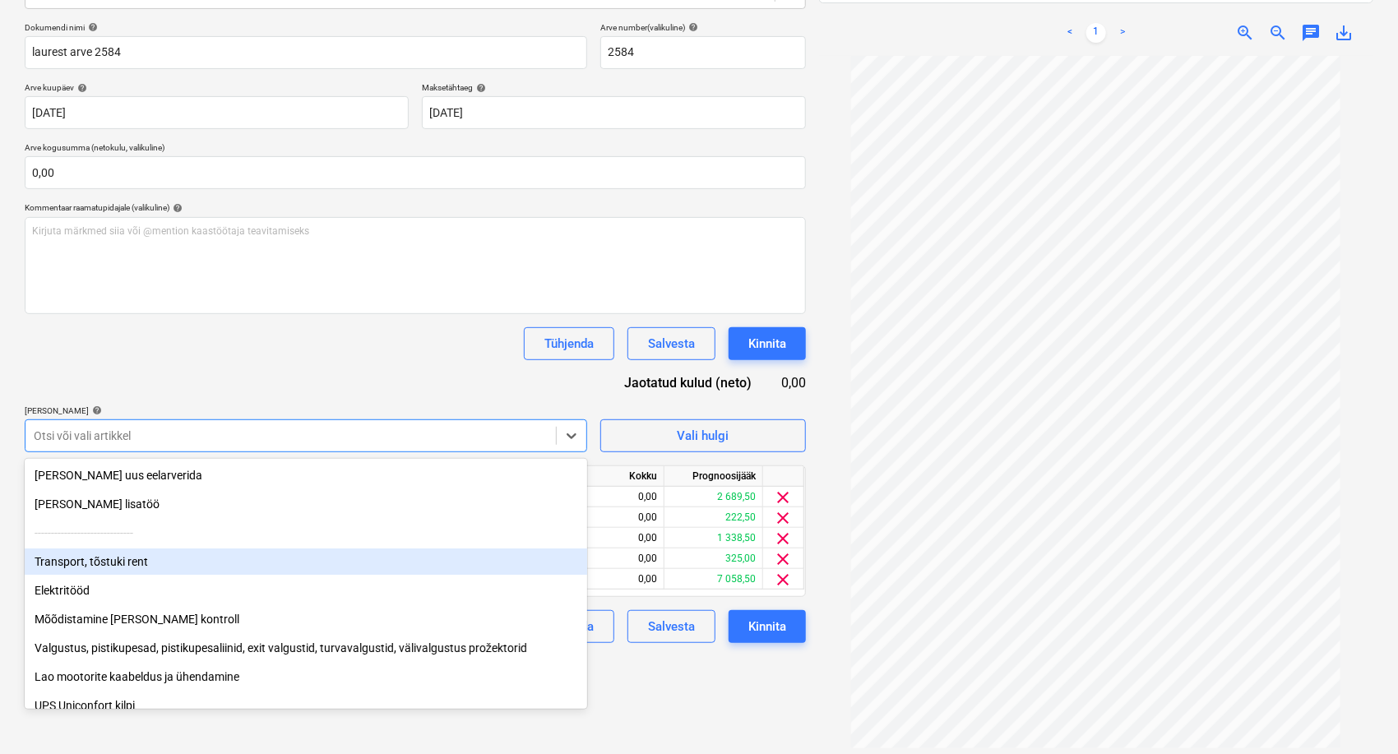
click at [131, 556] on div "Transport, tõstuki rent" at bounding box center [306, 561] width 562 height 26
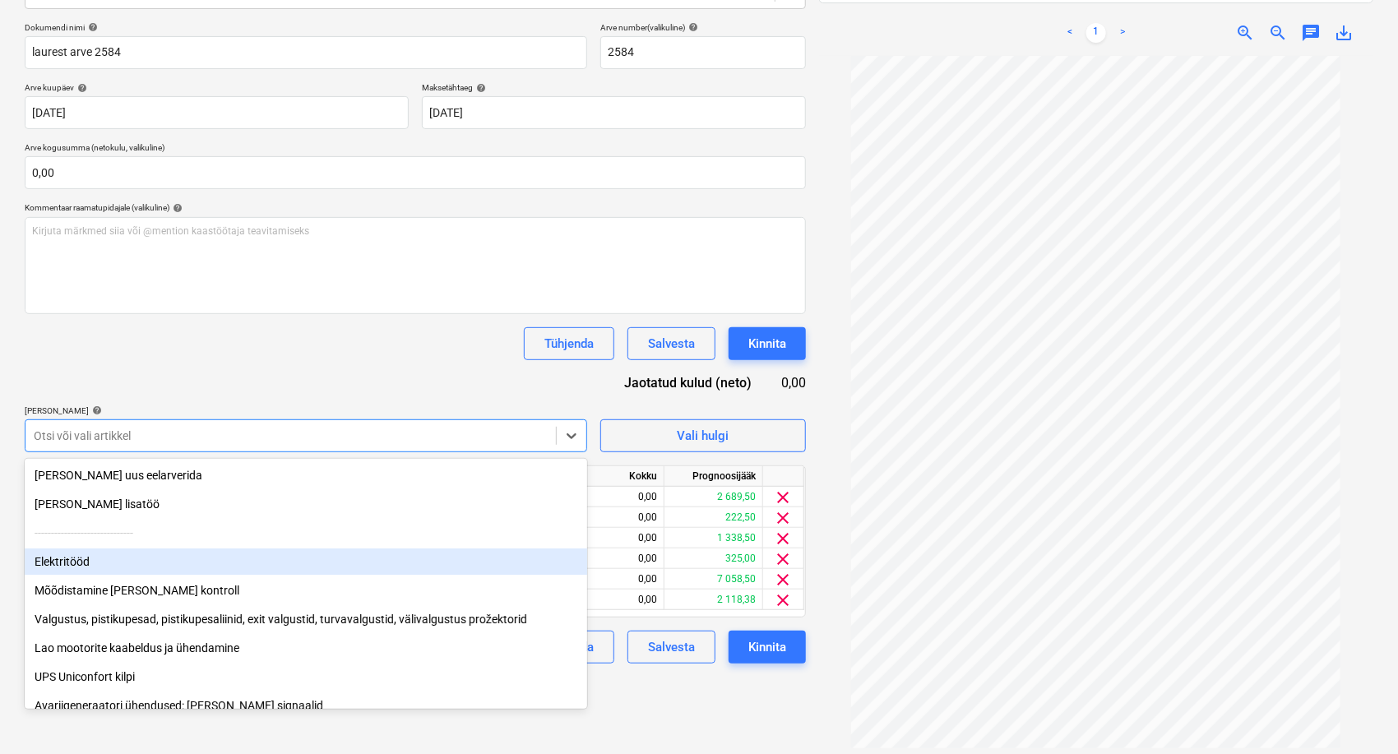
click at [131, 556] on div "Elektritööd" at bounding box center [306, 561] width 562 height 26
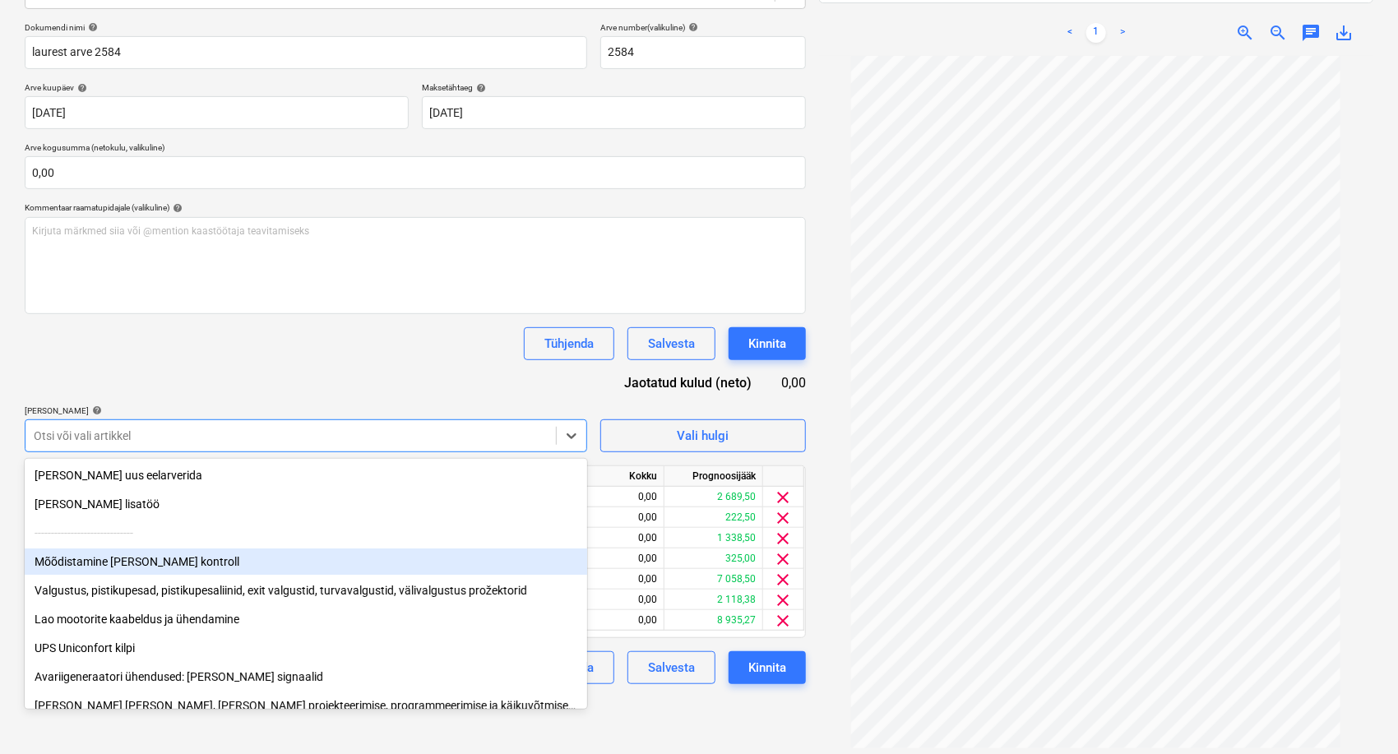
click at [131, 556] on div "Mõõdistamine [PERSON_NAME] kontroll" at bounding box center [306, 561] width 562 height 26
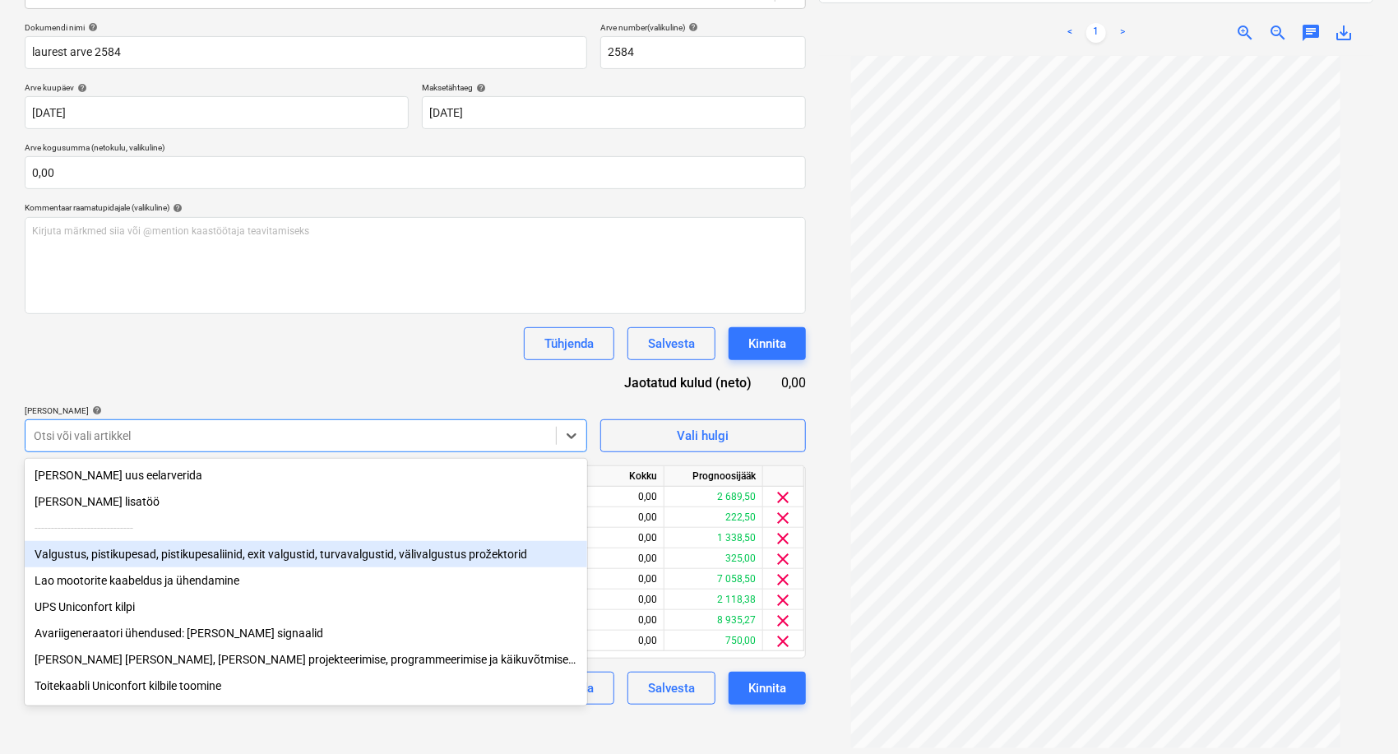
click at [131, 556] on div "Valgustus, pistikupesad, pistikupesaliinid, exit valgustid, turvavalgustid, väl…" at bounding box center [306, 554] width 562 height 26
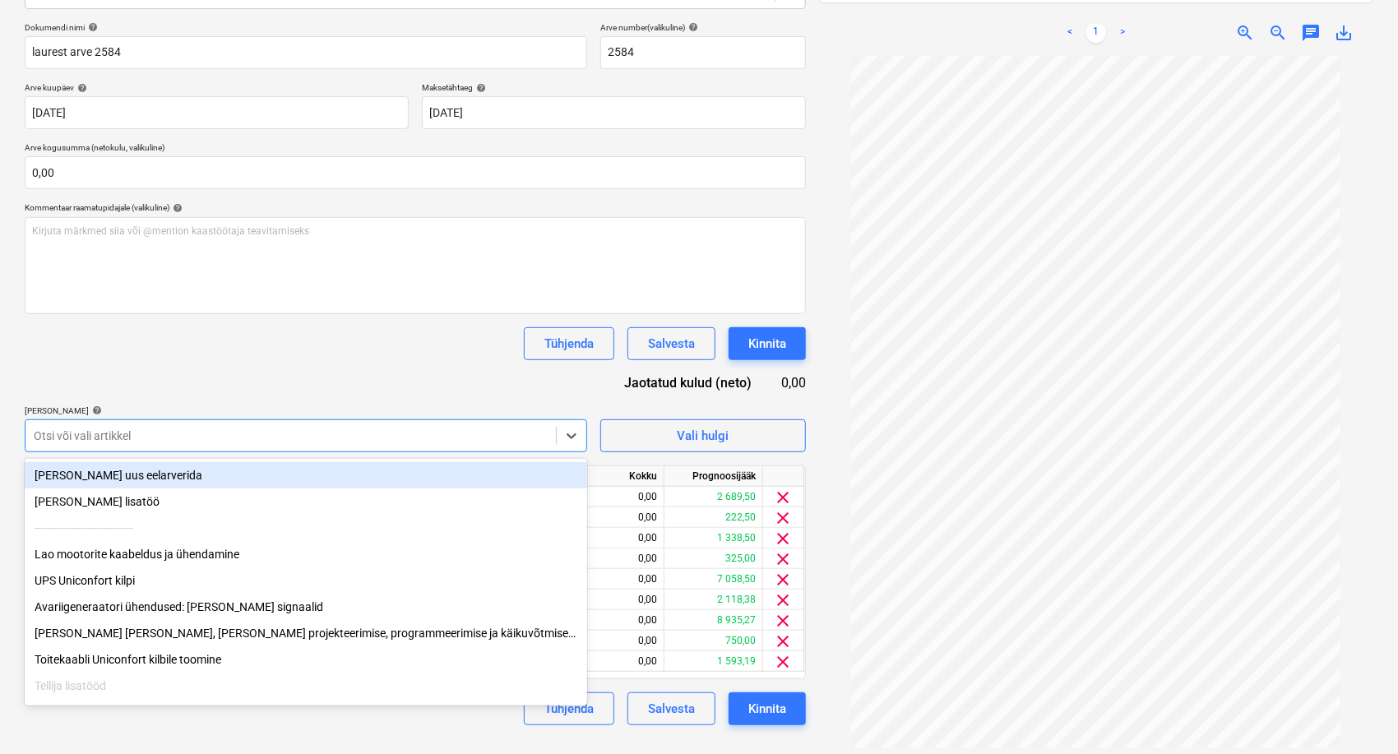
click at [131, 556] on div "Lao mootorite kaabeldus ja ühendamine" at bounding box center [306, 554] width 562 height 26
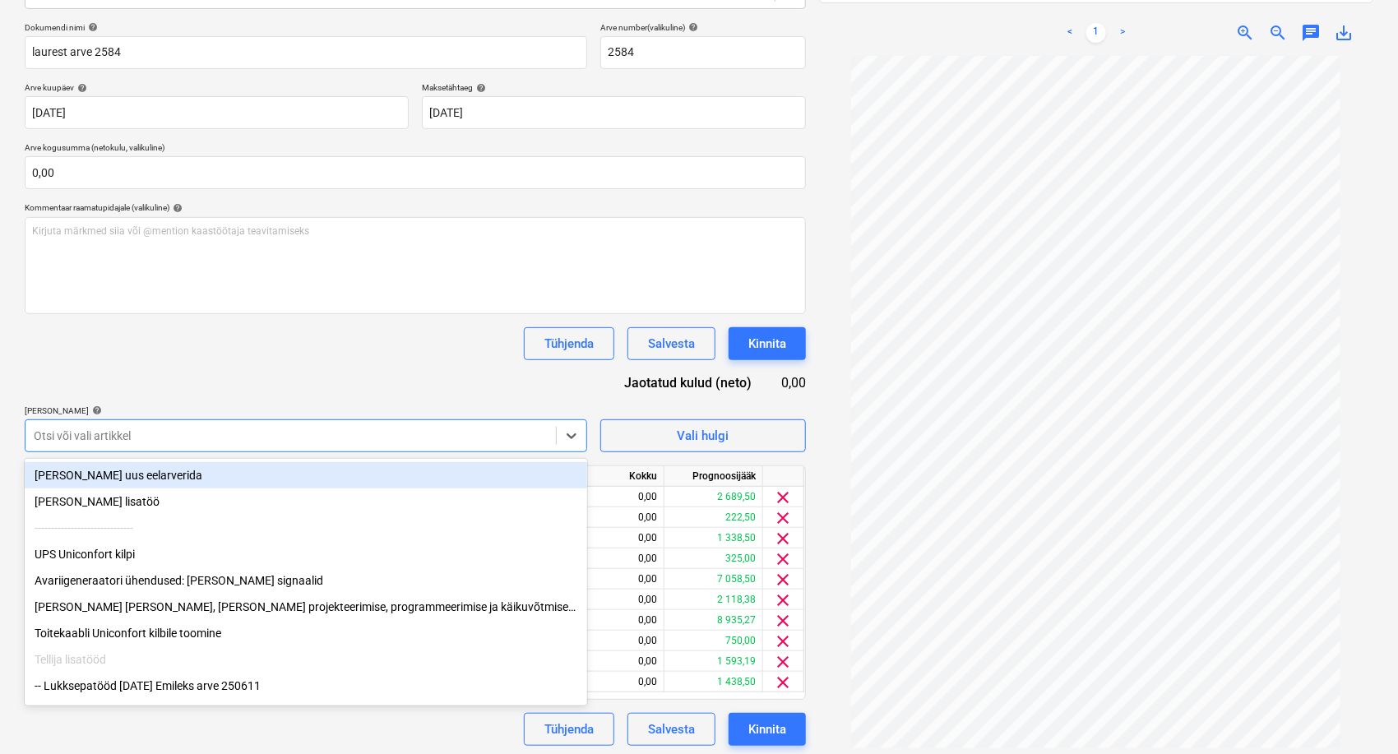
click at [131, 556] on div "UPS Uniconfort kilpi" at bounding box center [306, 554] width 562 height 26
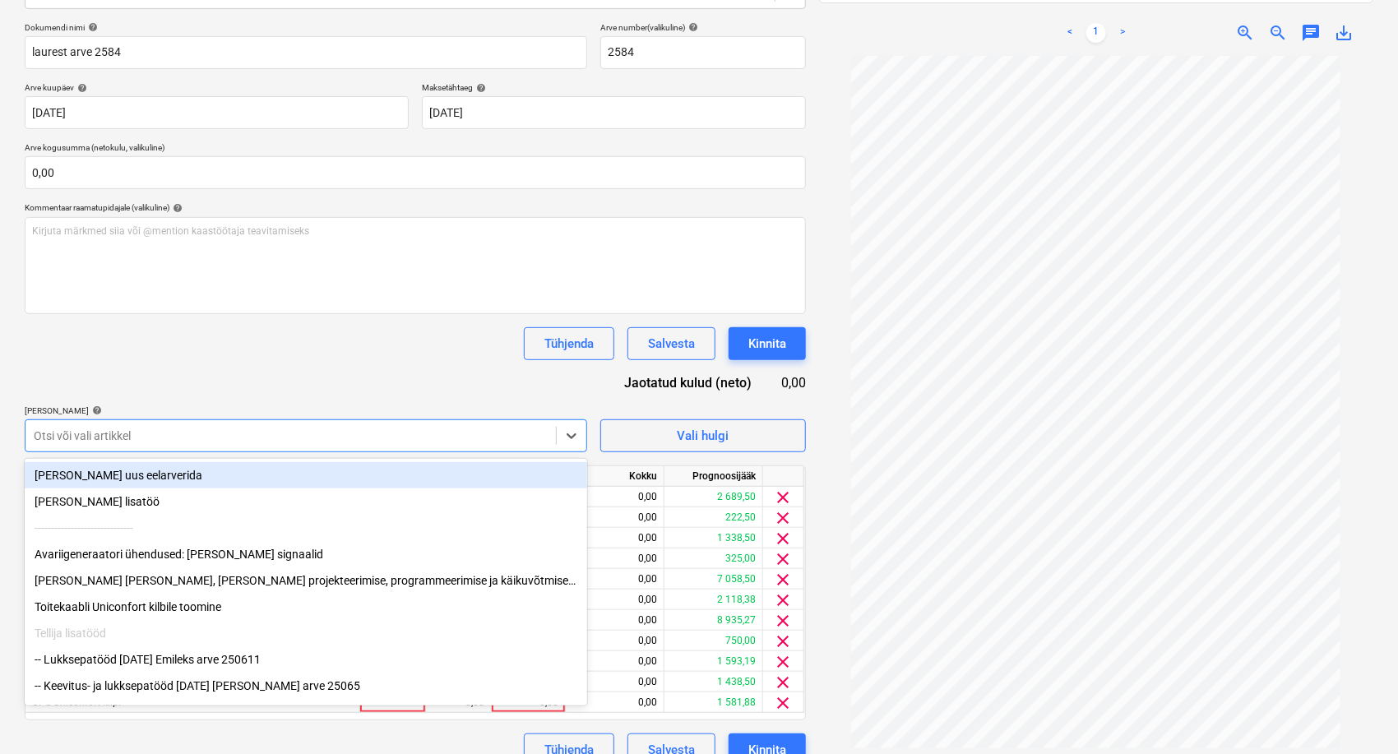
click at [131, 556] on div "Avariigeneraatori ühendused: [PERSON_NAME] signaalid" at bounding box center [306, 554] width 562 height 26
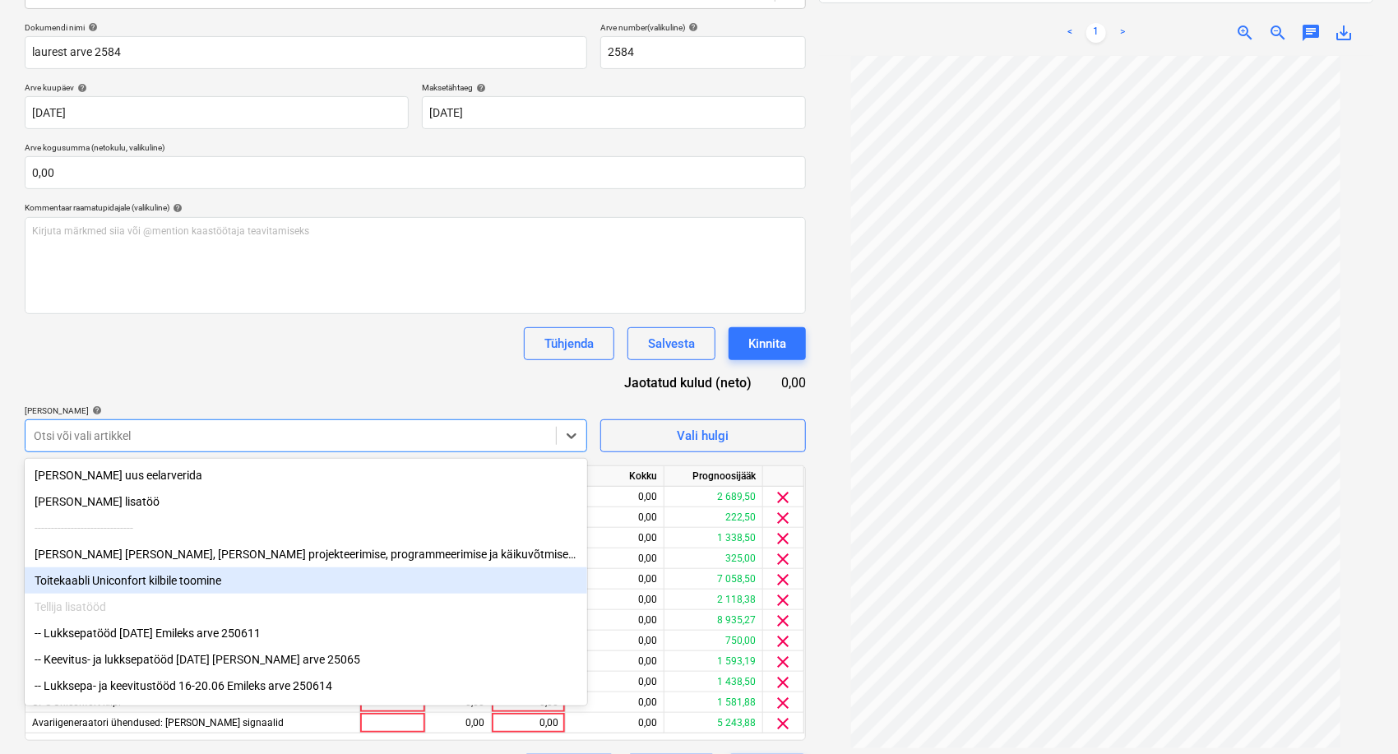
click at [109, 580] on div "Toitekaabli Uniconfort kilbile toomine" at bounding box center [306, 580] width 562 height 26
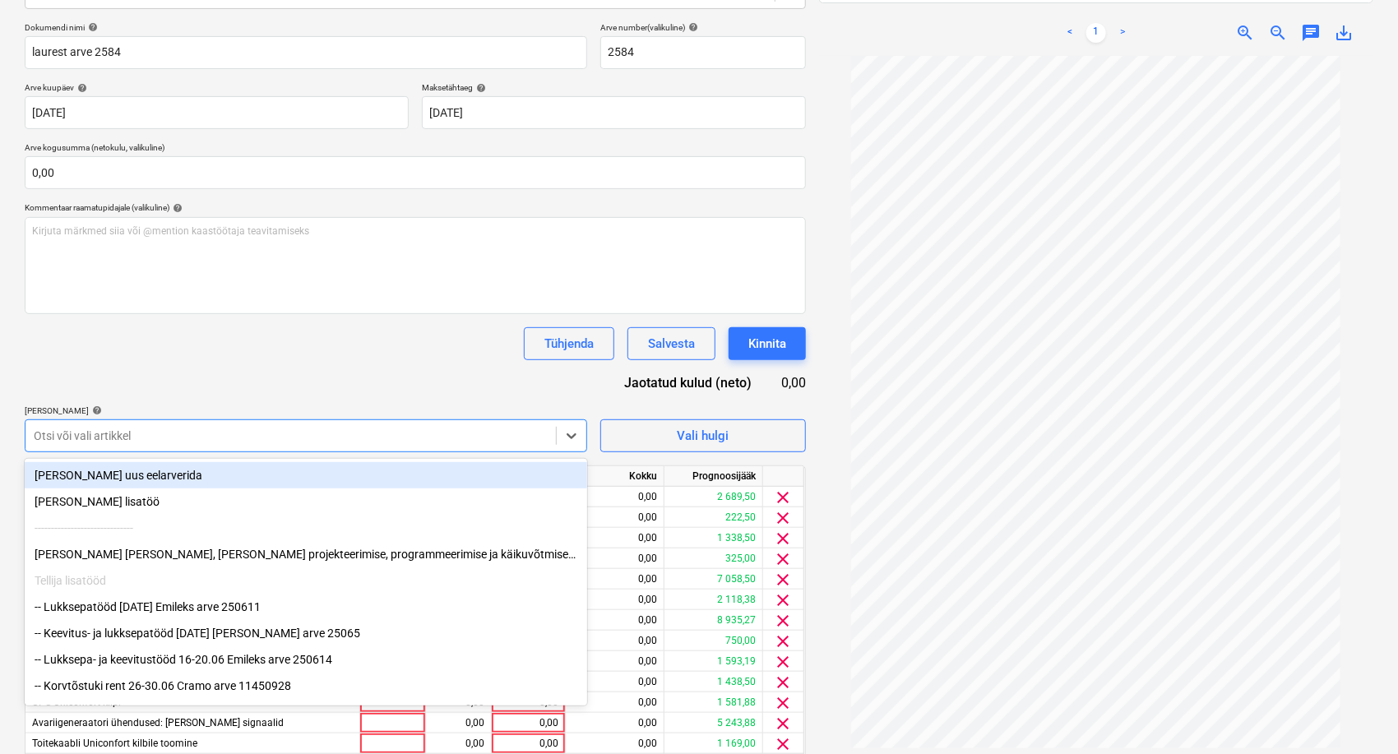
click at [376, 324] on div "Dokumendi nimi help laurest arve 2584 Arve number (valikuline) help 2584 Arve k…" at bounding box center [415, 414] width 781 height 785
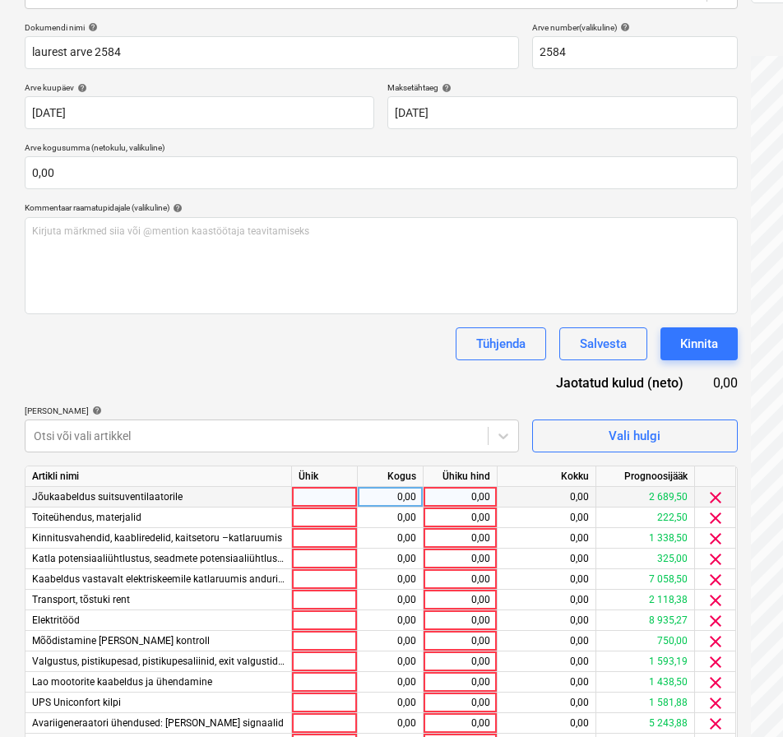
click at [434, 488] on div "0,00" at bounding box center [460, 497] width 60 height 21
type input "5"
click at [465, 492] on div "5,00" at bounding box center [460, 497] width 60 height 21
type input "5422,5"
type input "454,5"
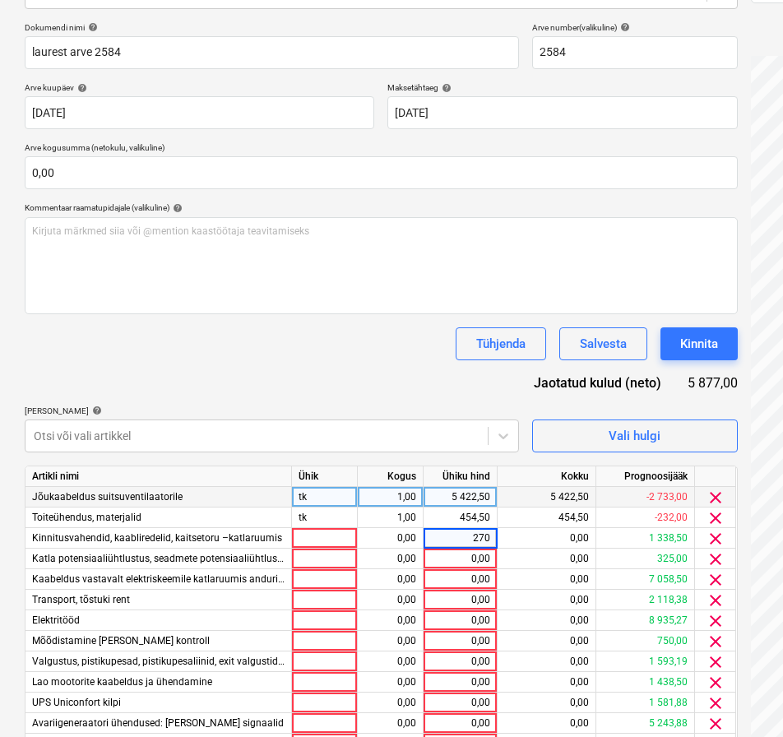
type input "2700"
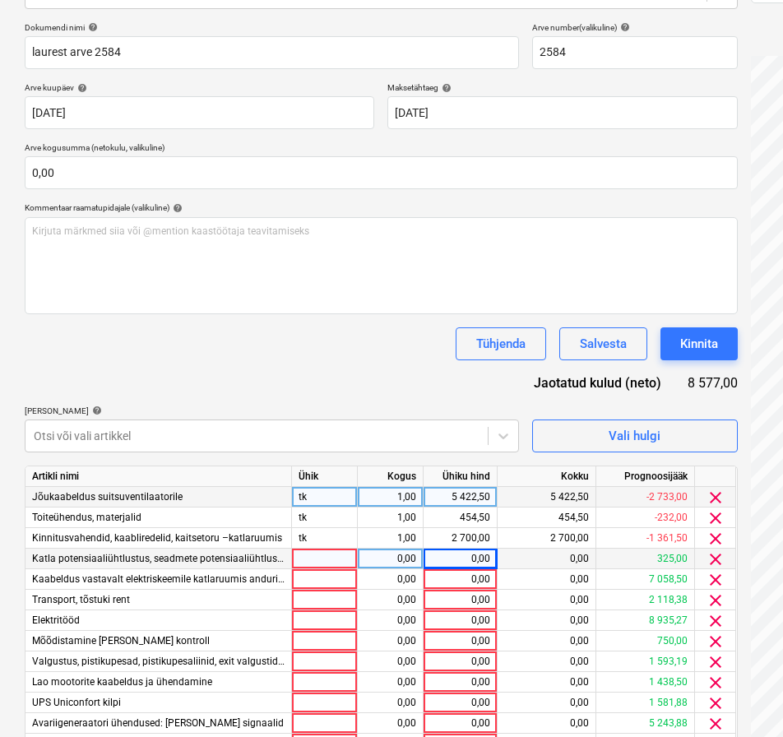
drag, startPoint x: 785, startPoint y: 248, endPoint x: 479, endPoint y: 565, distance: 440.7
click at [479, 565] on div "0,00" at bounding box center [460, 558] width 60 height 21
type input "655,2"
type input "14233,5"
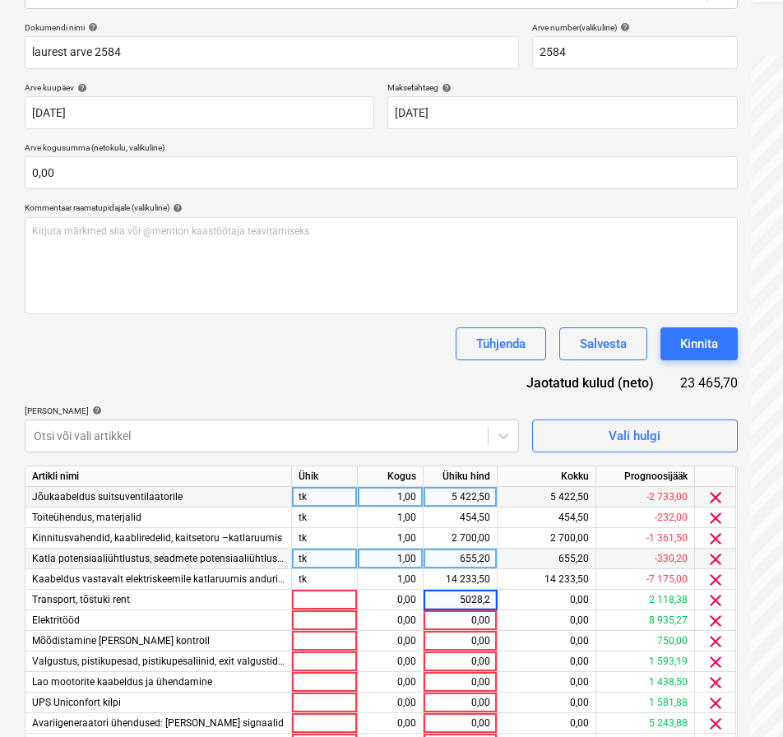
type input "5028,23"
type input "18346,5"
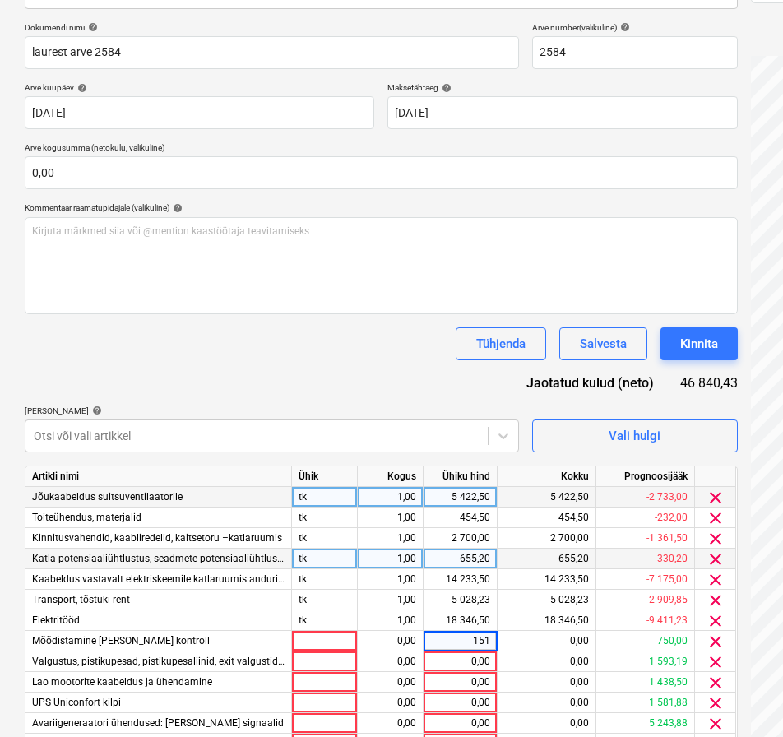
type input "1512"
type input "3240"
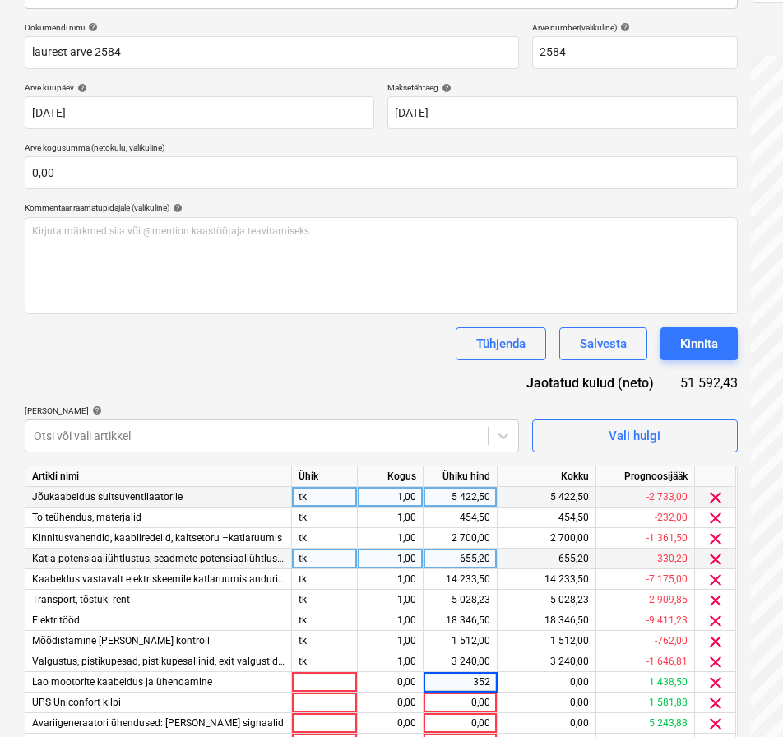
type input "3528"
type input "1709,57"
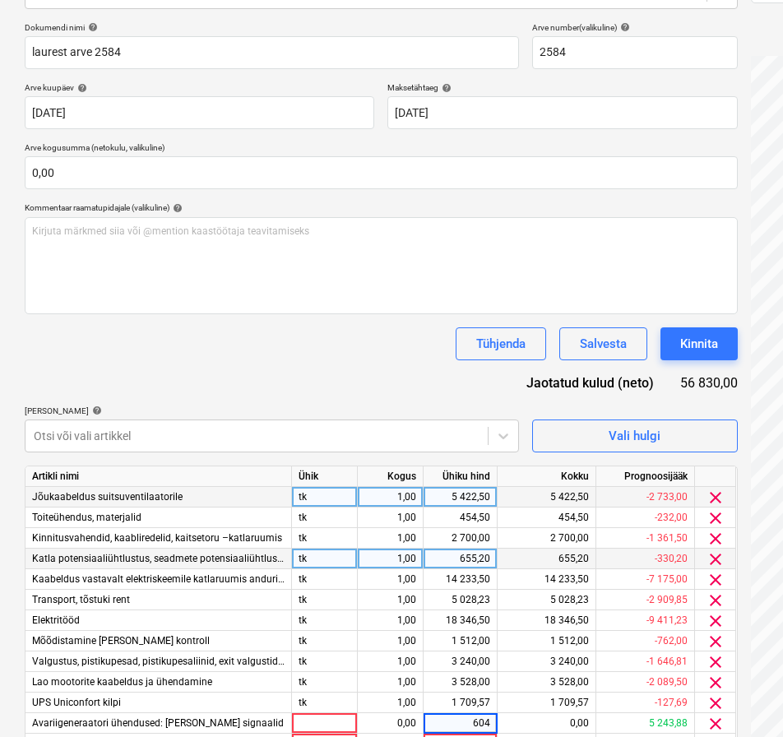
type input "6048"
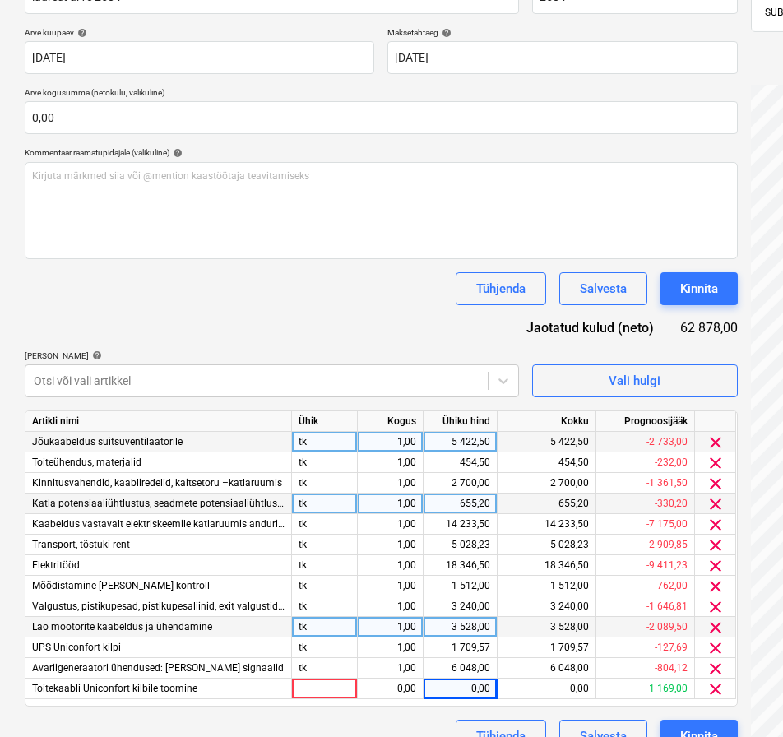
scroll to position [317, 0]
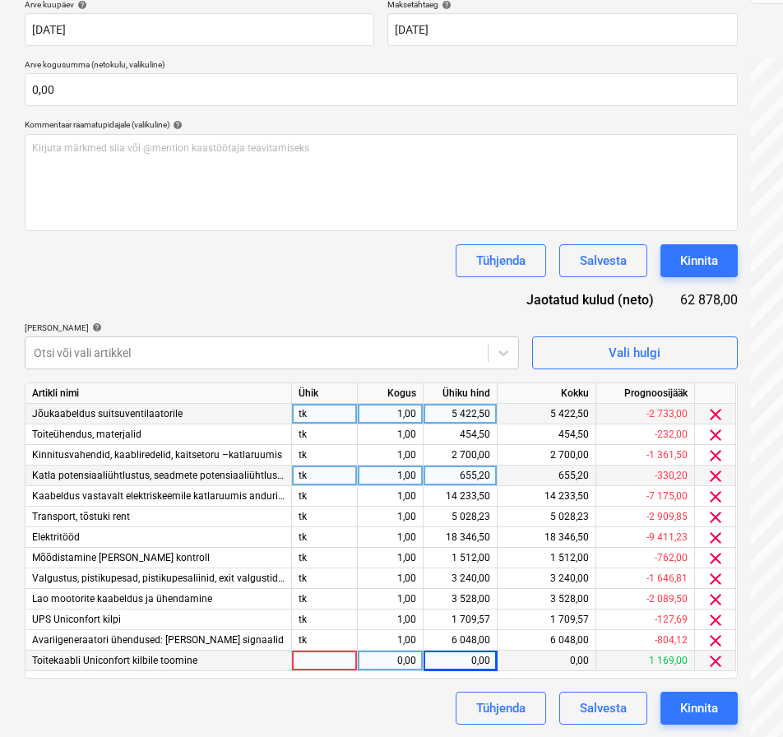
click at [486, 668] on div "0,00" at bounding box center [460, 660] width 60 height 21
type input "1215"
click at [416, 284] on div "Dokumendi nimi help laurest arve 2584 Arve number (valikuline) help 2584 Arve k…" at bounding box center [381, 331] width 713 height 785
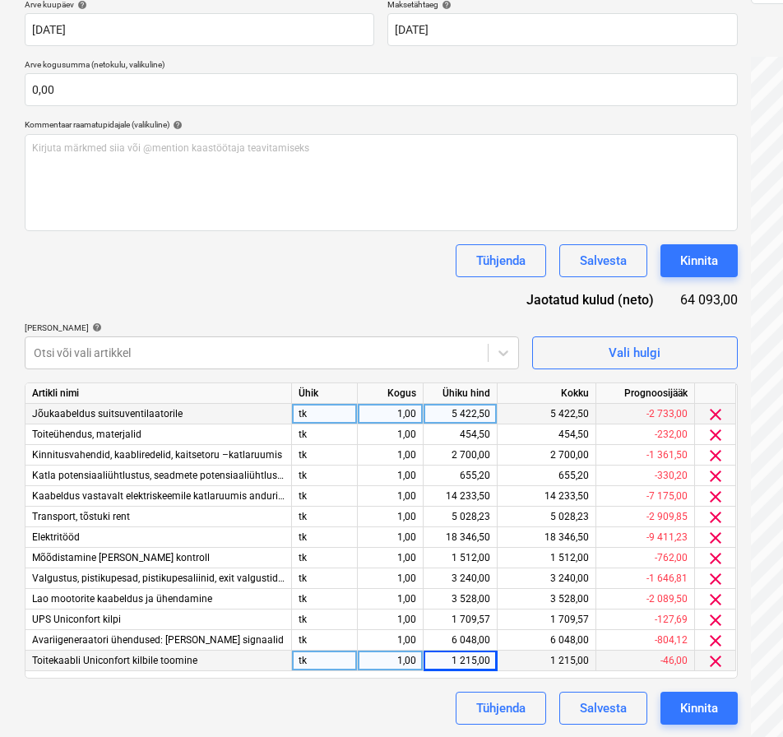
click at [715, 663] on span "clear" at bounding box center [715, 661] width 20 height 20
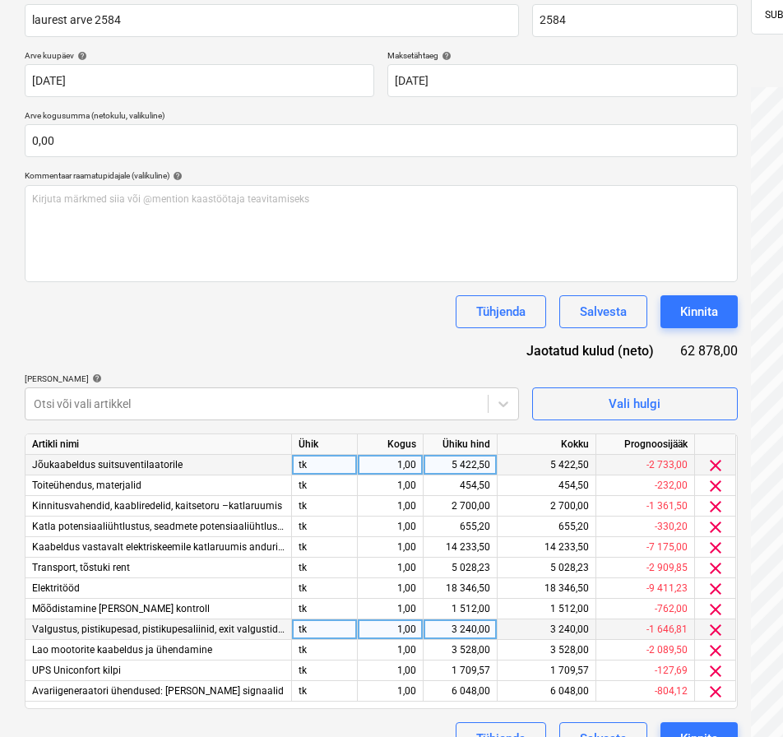
scroll to position [296, 0]
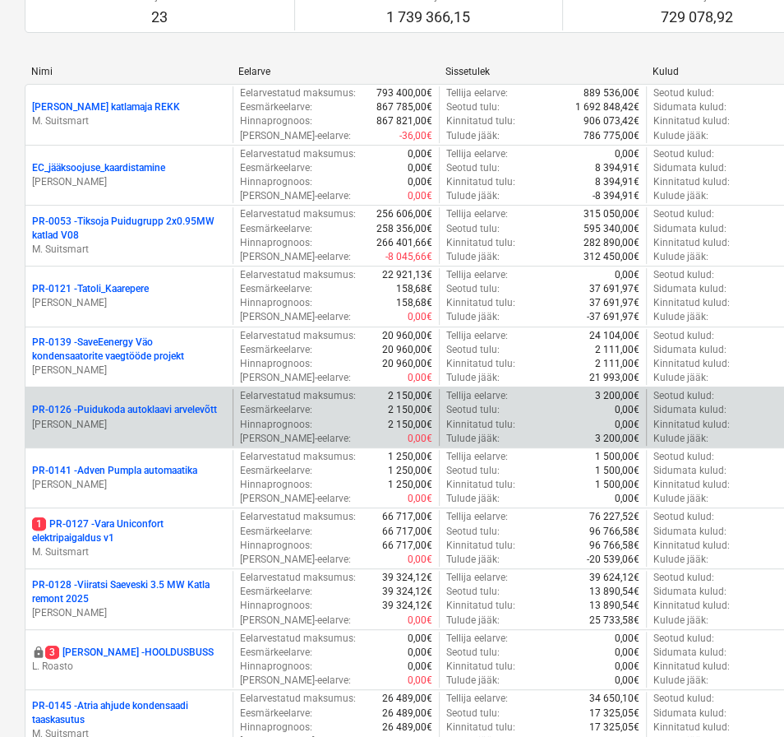
scroll to position [548, 0]
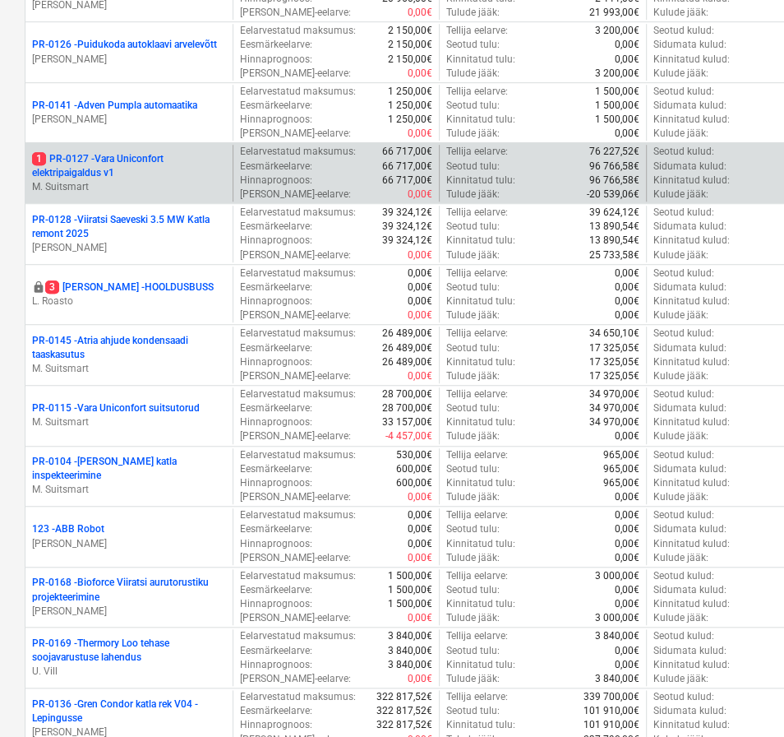
click at [125, 158] on p "1 PR-0127 - Vara Uniconfort elektripaigaldus v1" at bounding box center [129, 166] width 194 height 28
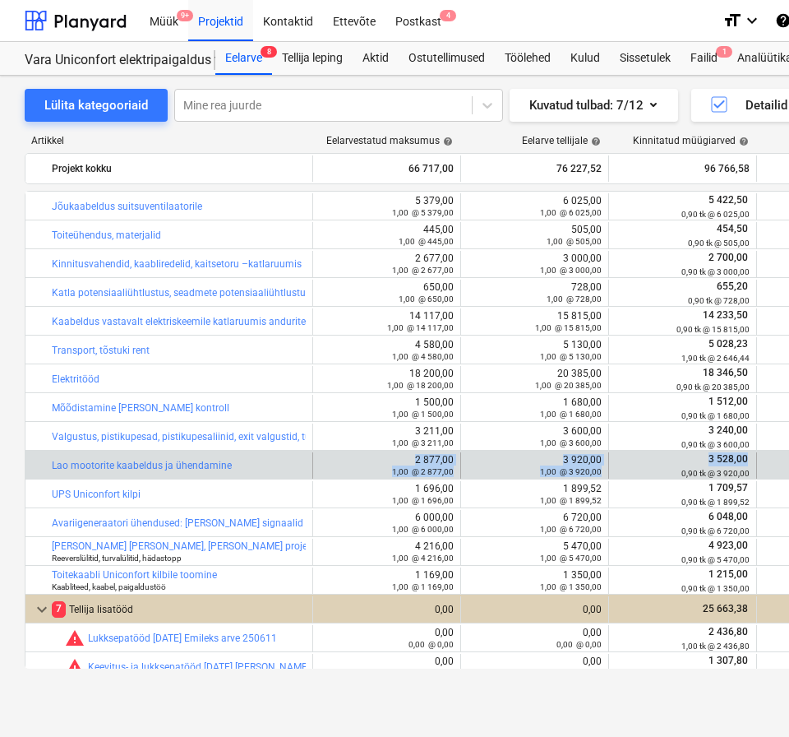
drag, startPoint x: 403, startPoint y: 460, endPoint x: 647, endPoint y: 467, distance: 244.3
click at [647, 467] on div "bar_chart Lao mootorite kaabeldus ja ühendamine edit 2 877,00 1,00 @ 2 877,00 e…" at bounding box center [707, 465] width 1365 height 26
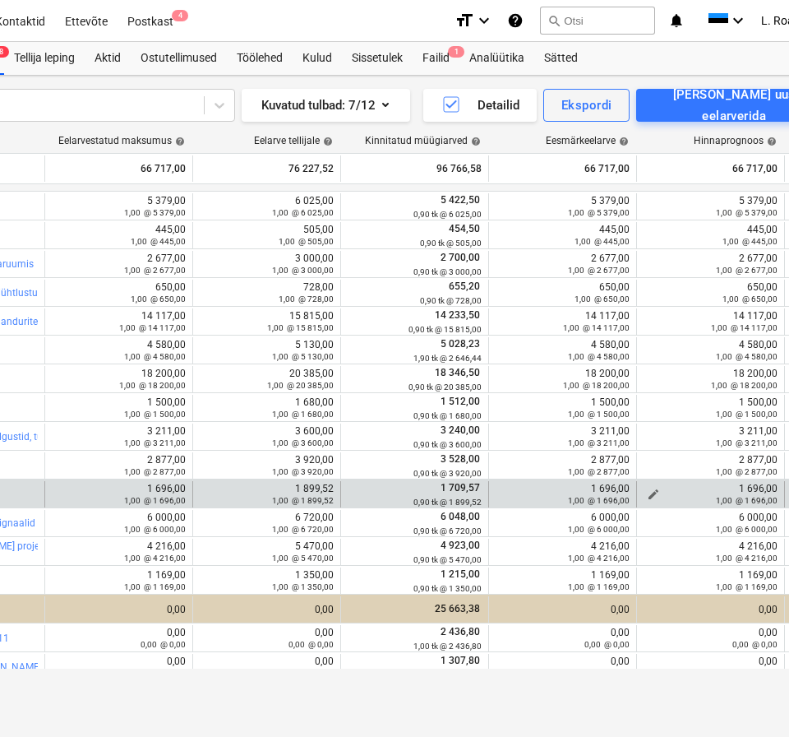
scroll to position [0, 287]
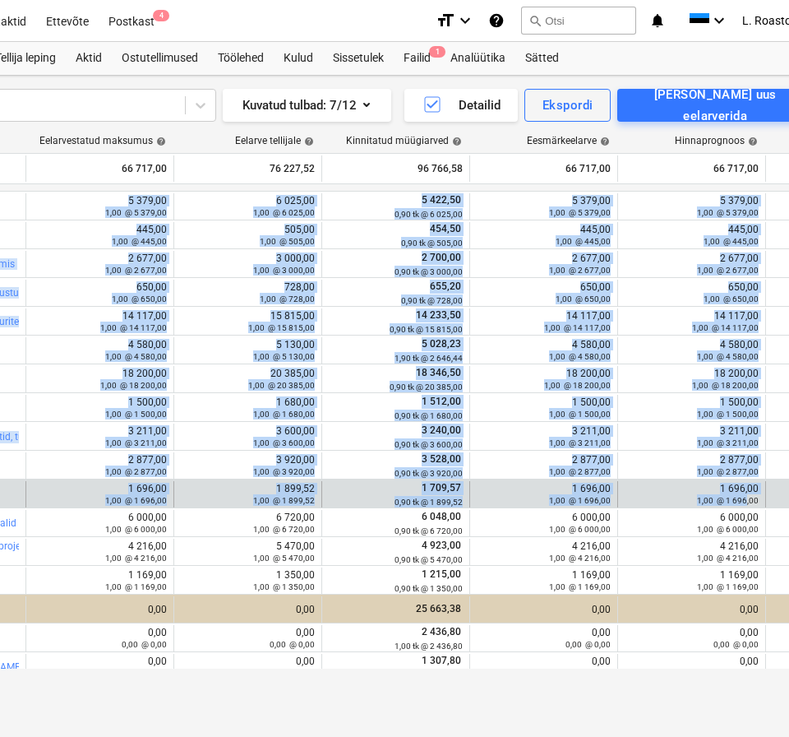
drag, startPoint x: 354, startPoint y: 483, endPoint x: 748, endPoint y: 506, distance: 395.3
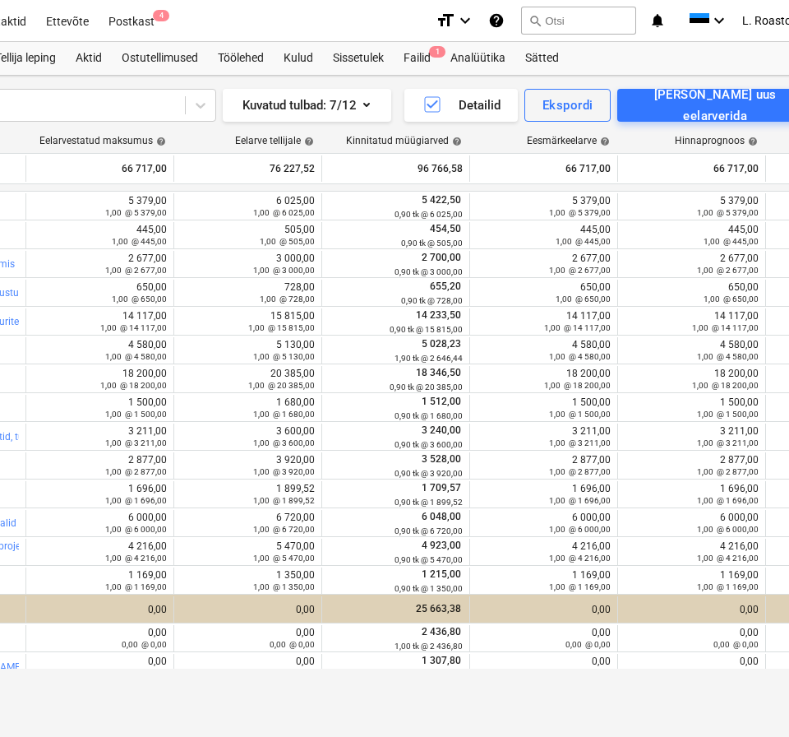
click at [437, 83] on div "Lülita kategooriaid Mine rea juurde Kuvatud tulbad : 7/12 Detailid Ekspordi [PE…" at bounding box center [275, 389] width 1125 height 626
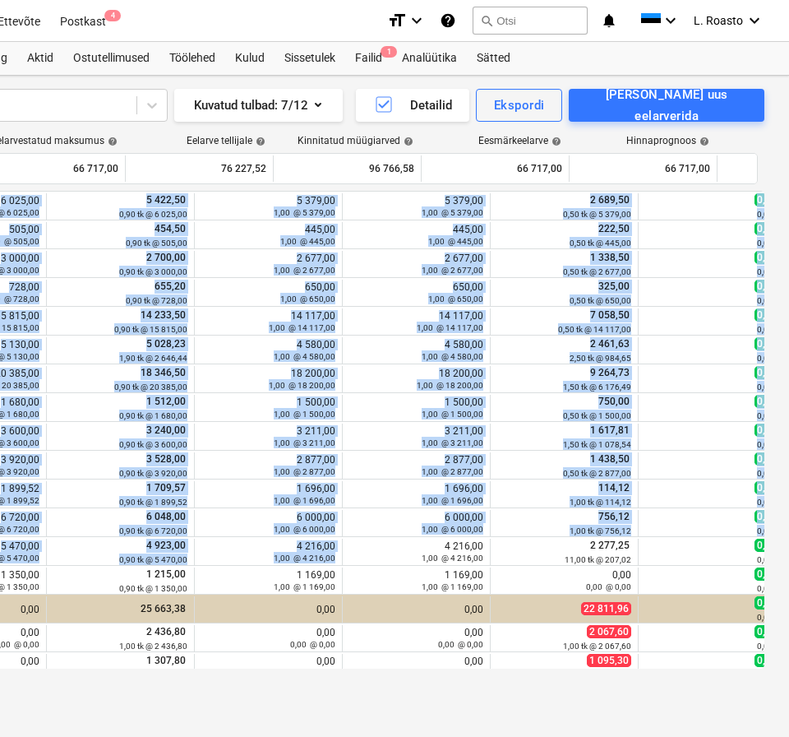
scroll to position [0, 296]
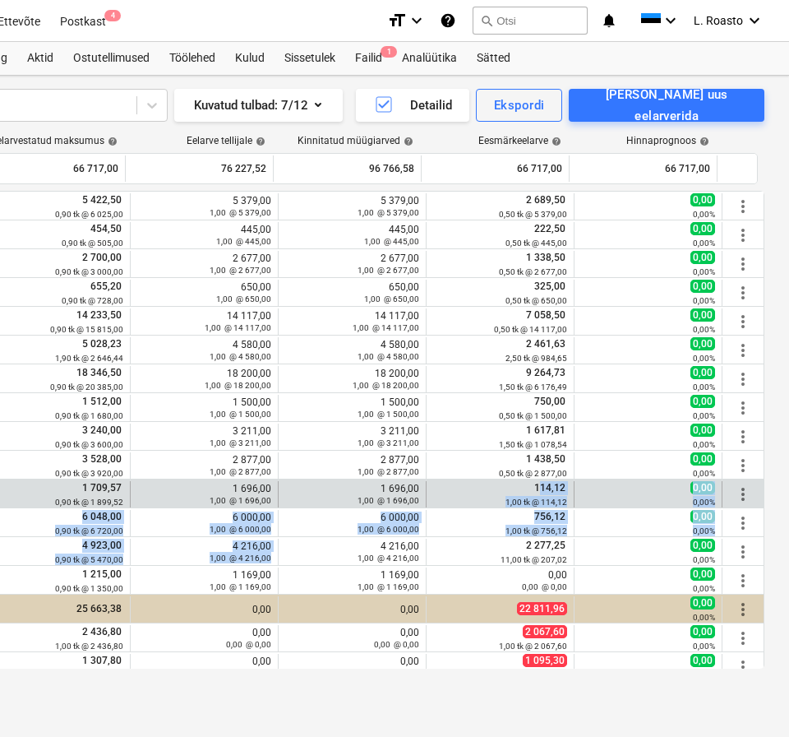
drag, startPoint x: 687, startPoint y: 527, endPoint x: 536, endPoint y: 489, distance: 155.9
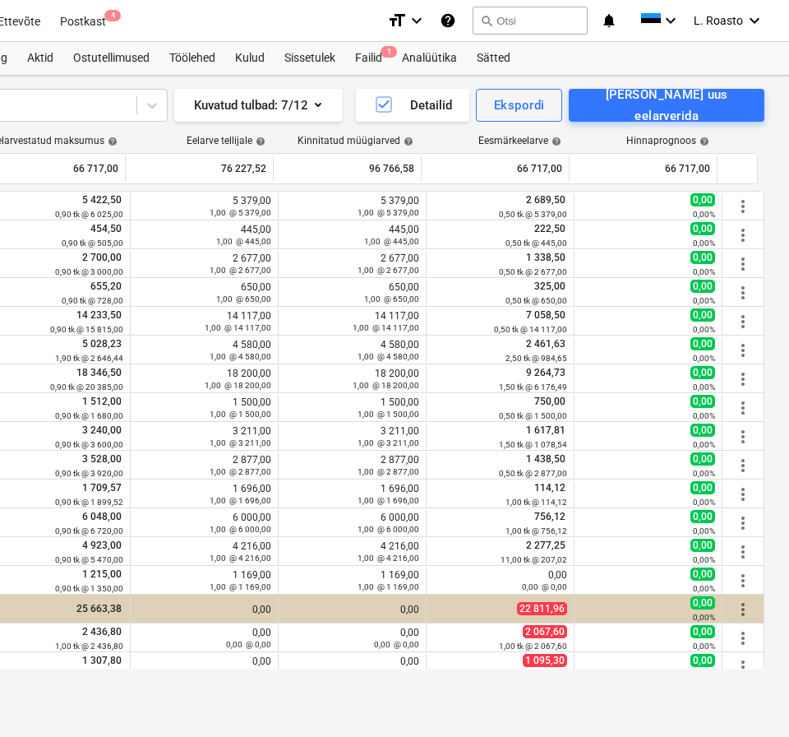
click at [432, 138] on div "Eesmärkeelarve help" at bounding box center [495, 141] width 148 height 12
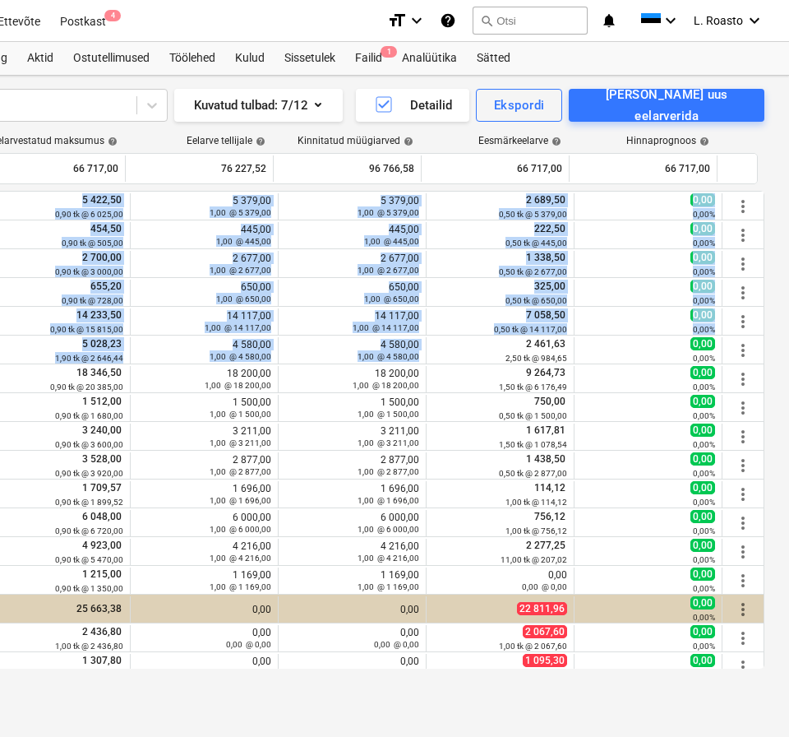
drag, startPoint x: 497, startPoint y: 344, endPoint x: 804, endPoint y: 366, distance: 308.3
click at [454, 366] on html "Müük 9+ Projektid Kontaktid Ettevõte Postkast 4 format_size keyboard_arrow_down…" at bounding box center [59, 368] width 789 height 737
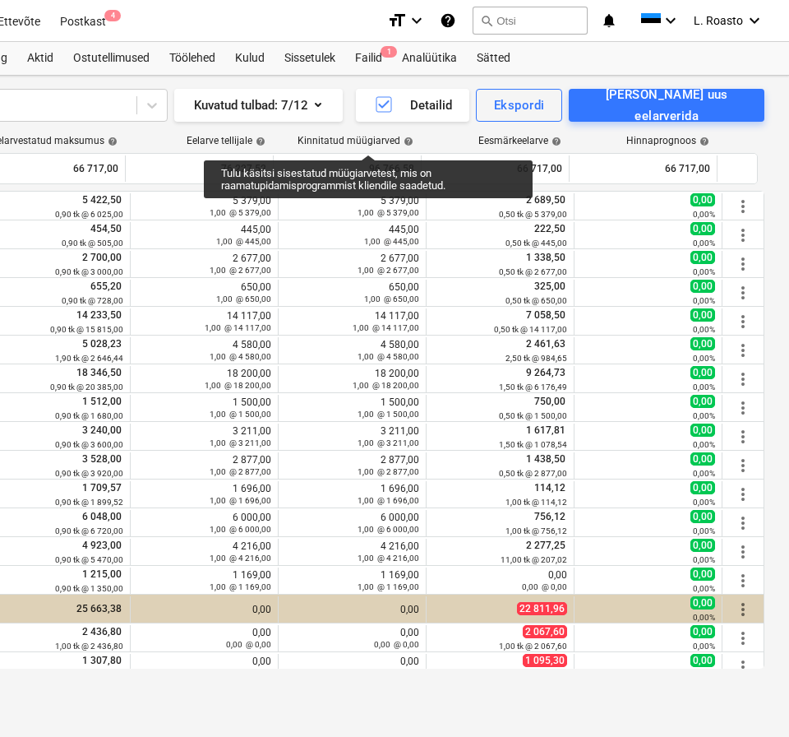
click at [368, 140] on div "Kinnitatud müügiarved help" at bounding box center [356, 141] width 116 height 12
